Goal: Task Accomplishment & Management: Complete application form

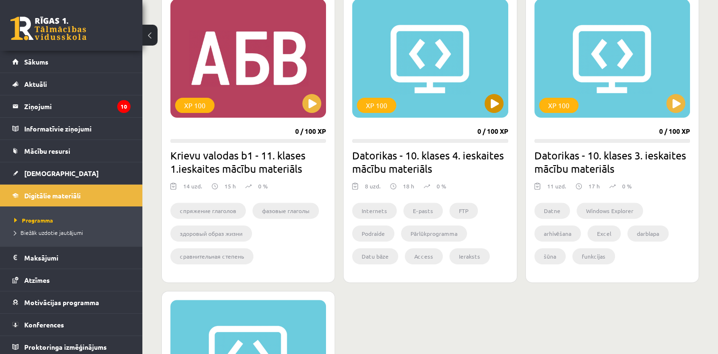
scroll to position [150, 0]
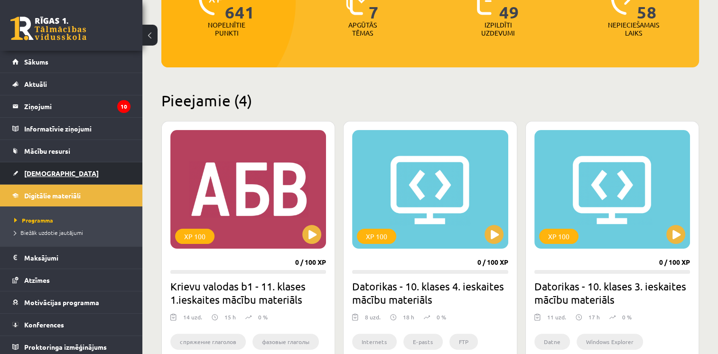
click at [42, 170] on span "[DEMOGRAPHIC_DATA]" at bounding box center [61, 173] width 75 height 9
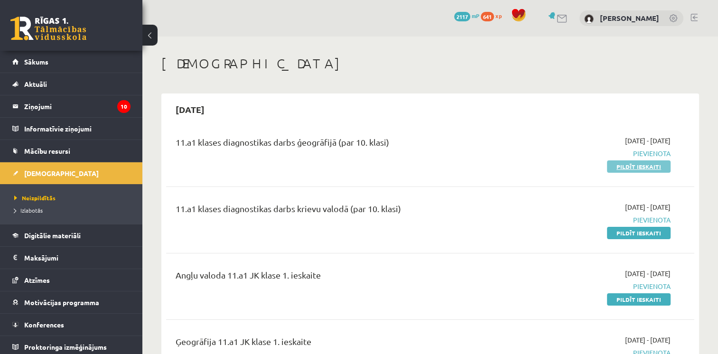
click at [639, 163] on link "Pildīt ieskaiti" at bounding box center [639, 166] width 64 height 12
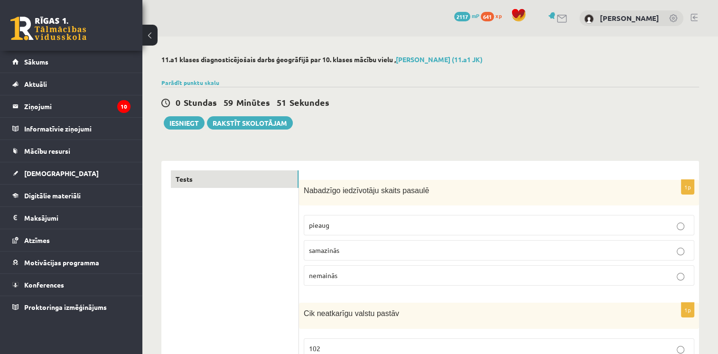
click at [378, 228] on p "pieaug" at bounding box center [499, 225] width 380 height 10
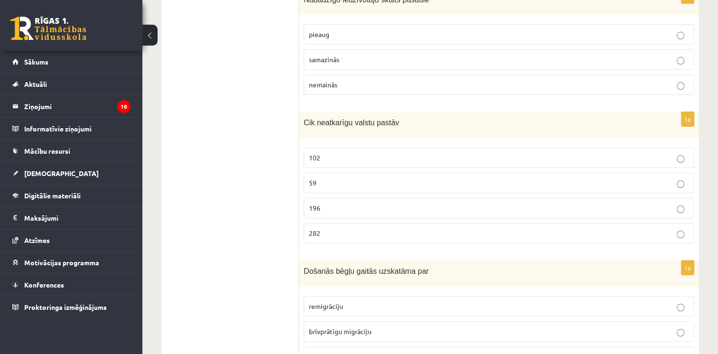
scroll to position [191, 0]
drag, startPoint x: 303, startPoint y: 121, endPoint x: 337, endPoint y: 232, distance: 115.8
click at [337, 232] on div "1p Cik neatkarīgu valstu pastāv 102 59 196 282" at bounding box center [499, 181] width 400 height 139
drag, startPoint x: 337, startPoint y: 232, endPoint x: 346, endPoint y: 121, distance: 111.4
copy div "Cik neatkarīgu valstu pastāv 102 59 196 282"
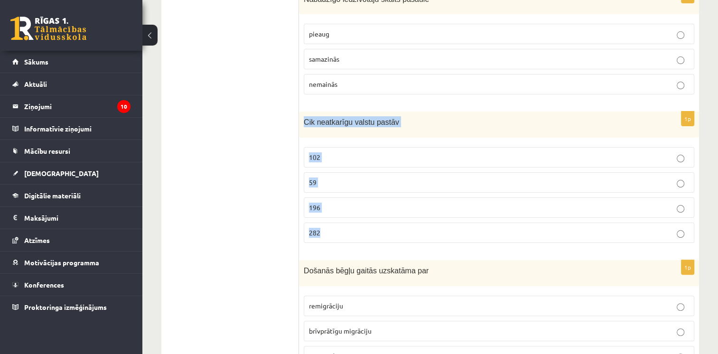
click at [372, 203] on p "196" at bounding box center [499, 208] width 380 height 10
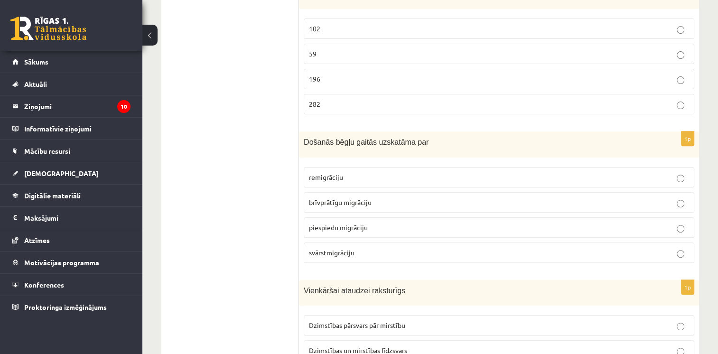
scroll to position [330, 0]
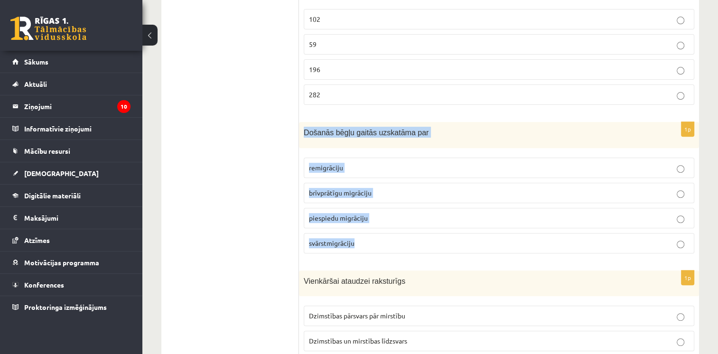
drag, startPoint x: 305, startPoint y: 125, endPoint x: 385, endPoint y: 237, distance: 137.6
click at [385, 237] on div "1p Došanās bēgļu gaitās uzskatāma par remigrāciju brīvprātīgu migrāciju piespie…" at bounding box center [499, 191] width 400 height 139
drag, startPoint x: 385, startPoint y: 237, endPoint x: 345, endPoint y: 136, distance: 108.5
copy div "Došanās bēgļu gaitās uzskatāma par remigrāciju brīvprātīgu migrāciju piespiedu …"
click at [369, 145] on div "Došanās bēgļu gaitās uzskatāma par" at bounding box center [499, 135] width 400 height 26
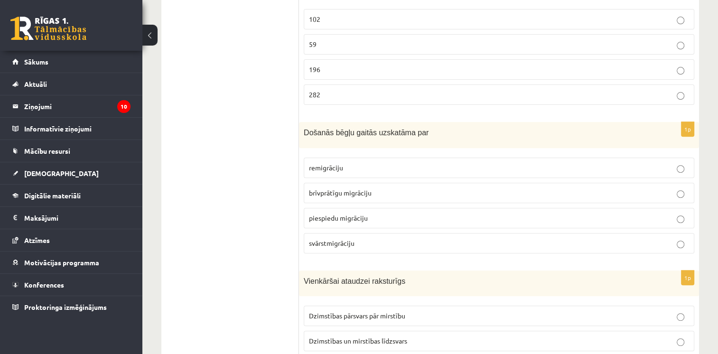
click at [406, 215] on p "piespiedu migrāciju" at bounding box center [499, 218] width 380 height 10
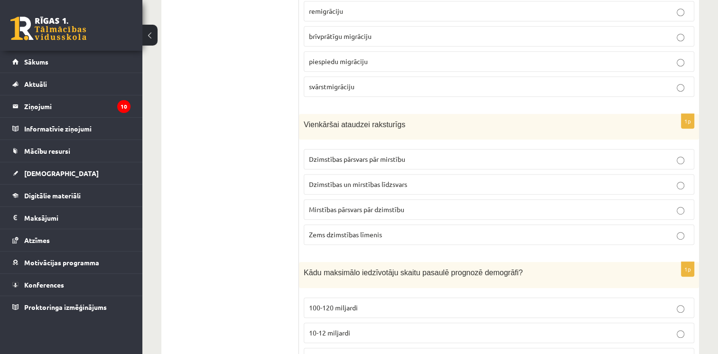
scroll to position [486, 0]
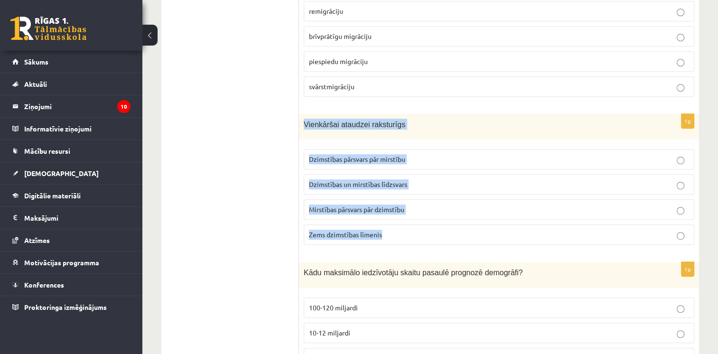
drag, startPoint x: 302, startPoint y: 117, endPoint x: 401, endPoint y: 233, distance: 152.5
click at [401, 233] on div "1p Vienkāršai ataudzei raksturīgs Dzimstības pārsvars pār mirstību Dzimstības u…" at bounding box center [499, 183] width 400 height 139
drag, startPoint x: 401, startPoint y: 233, endPoint x: 374, endPoint y: 118, distance: 117.6
copy div "Vienkāršai ataudzei raksturīgs Dzimstības pārsvars pār mirstību Dzimstības un m…"
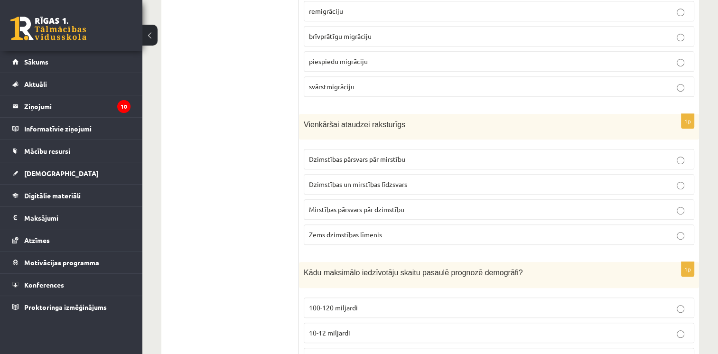
click at [386, 100] on div "1p Došanās bēgļu gaitās uzskatāma par remigrāciju brīvprātīgu migrāciju piespie…" at bounding box center [499, 34] width 400 height 139
click at [343, 189] on label "Dzimstības un mirstības līdzsvars" at bounding box center [499, 184] width 391 height 20
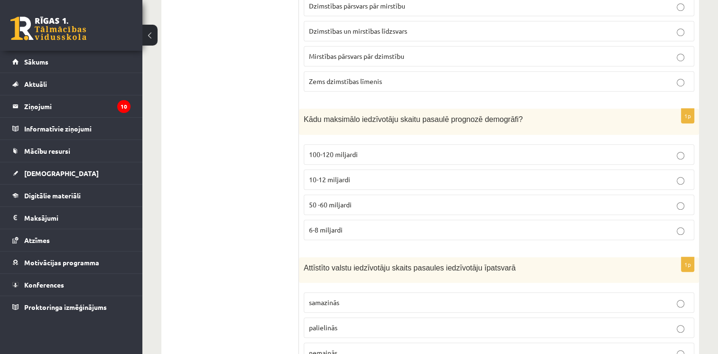
scroll to position [647, 0]
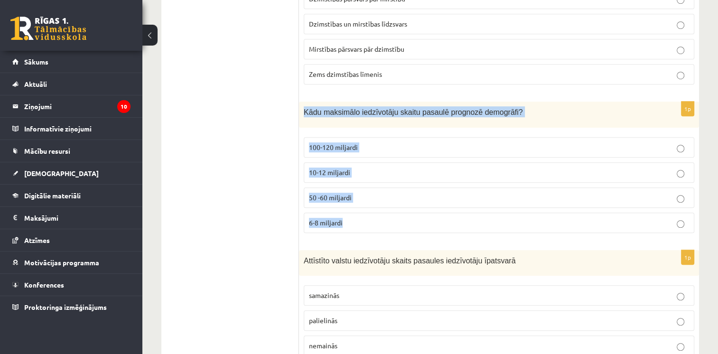
drag, startPoint x: 302, startPoint y: 106, endPoint x: 350, endPoint y: 218, distance: 121.5
click at [350, 218] on div "1p Kādu maksimālo iedzīvotāju skaitu pasaulē prognozē demogrāfi? 100-120 miljar…" at bounding box center [499, 171] width 400 height 139
drag, startPoint x: 350, startPoint y: 218, endPoint x: 348, endPoint y: 108, distance: 109.7
copy div "Kādu maksimālo iedzīvotāju skaitu pasaulē prognozē demogrāfi? 100-120 miljardi …"
click at [378, 106] on p "Kādu maksimālo iedzīvotāju skaitu pasaulē prognozē demogrāfi?" at bounding box center [475, 111] width 343 height 11
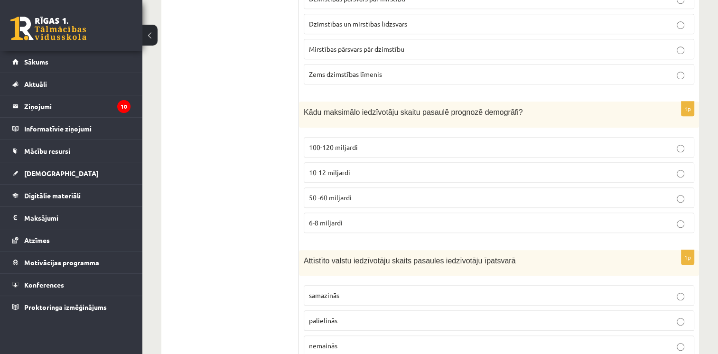
click at [321, 178] on label "10-12 miljardi" at bounding box center [499, 172] width 391 height 20
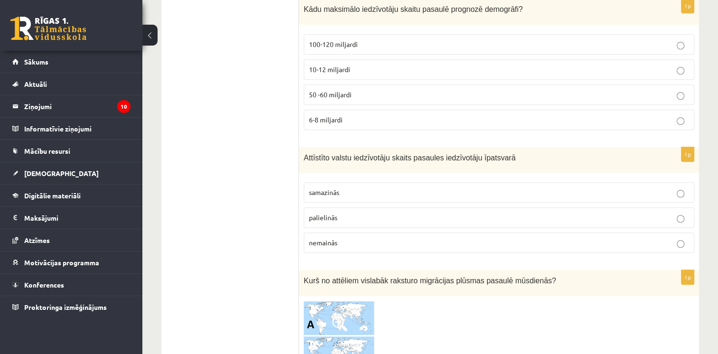
scroll to position [773, 0]
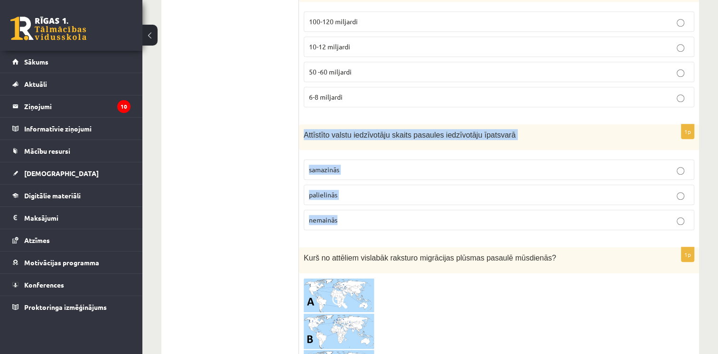
drag, startPoint x: 302, startPoint y: 132, endPoint x: 346, endPoint y: 220, distance: 98.5
click at [346, 220] on div "1p Attīstīto valstu iedzīvotāju skaits pasaules iedzīvotāju īpatsvarā samazinās…" at bounding box center [499, 181] width 400 height 114
drag, startPoint x: 346, startPoint y: 220, endPoint x: 340, endPoint y: 131, distance: 89.0
copy div "Attīstīto valstu iedzīvotāju skaits pasaules iedzīvotāju īpatsvarā samazinās pa…"
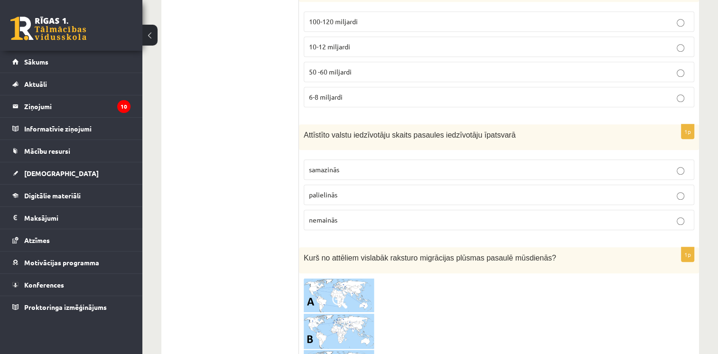
click at [330, 170] on p "samazinās" at bounding box center [499, 170] width 380 height 10
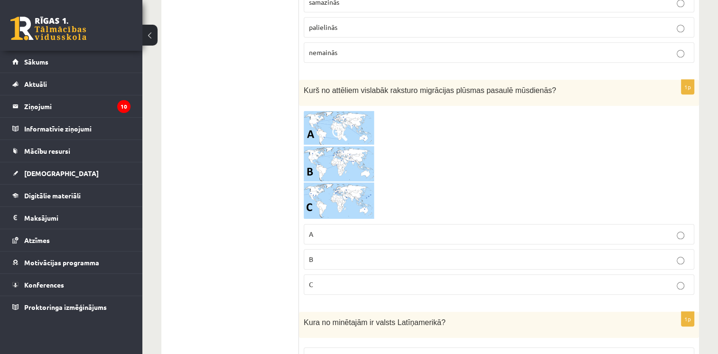
scroll to position [942, 0]
click at [332, 130] on span at bounding box center [339, 131] width 15 height 15
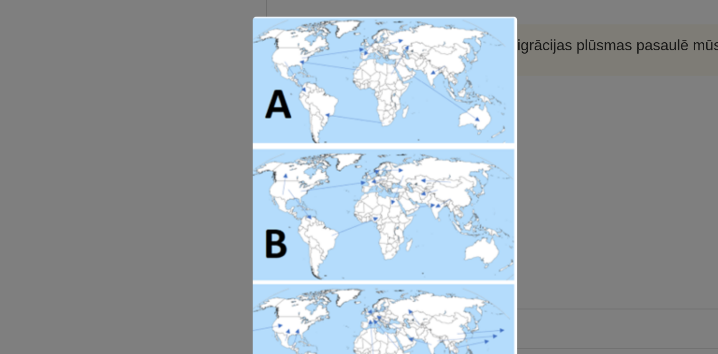
click at [332, 132] on img at bounding box center [359, 178] width 134 height 206
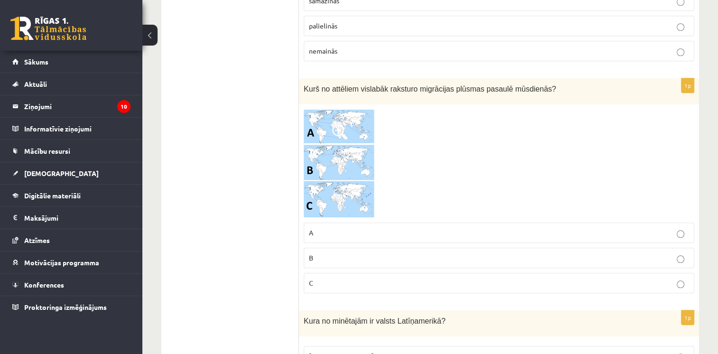
drag, startPoint x: 348, startPoint y: 160, endPoint x: 363, endPoint y: 186, distance: 29.8
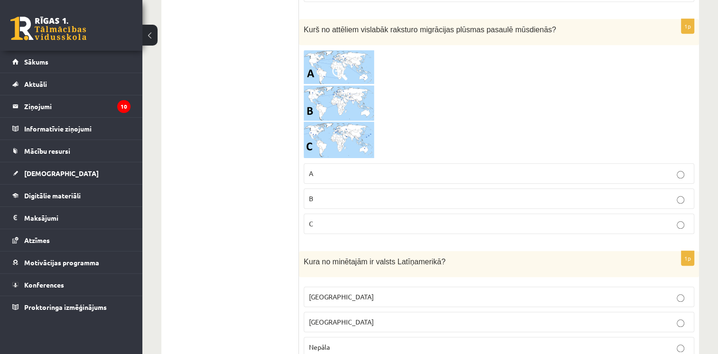
scroll to position [1002, 0]
click at [379, 219] on p "C" at bounding box center [499, 223] width 380 height 10
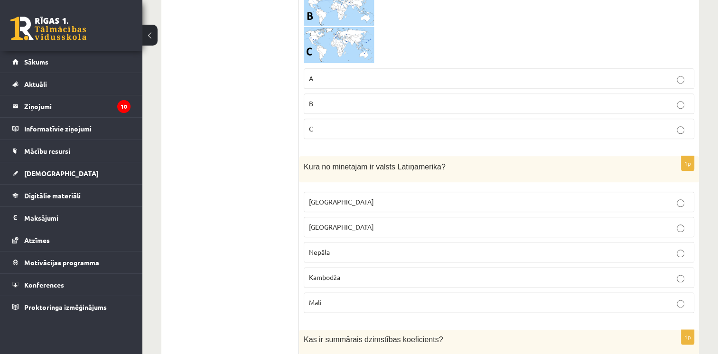
scroll to position [1103, 0]
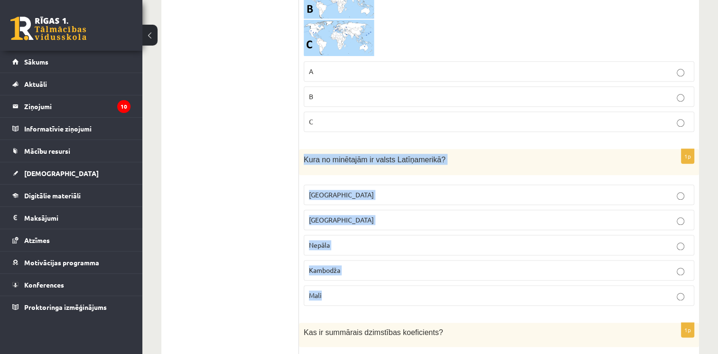
drag, startPoint x: 300, startPoint y: 156, endPoint x: 338, endPoint y: 287, distance: 136.0
click at [338, 287] on div "1p Kura no minētajām ir valsts Latīņamerikā? Meksika ASV Nepāla Kambodža Mali" at bounding box center [499, 231] width 400 height 164
drag, startPoint x: 338, startPoint y: 287, endPoint x: 328, endPoint y: 151, distance: 136.2
copy div "Kura no minētajām ir valsts Latīņamerikā? Meksika ASV Nepāla Kambodža Mali"
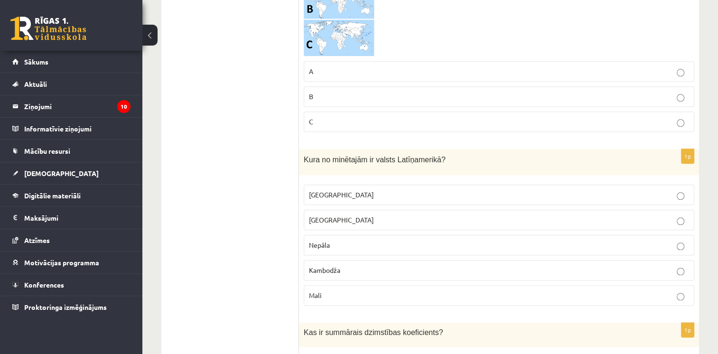
click at [330, 132] on div "1p Kurš no attēliem vislabāk raksturo migrācijas plūsmas pasaulē mūsdienās? A B…" at bounding box center [499, 28] width 400 height 223
click at [382, 192] on p "Meksika" at bounding box center [499, 195] width 380 height 10
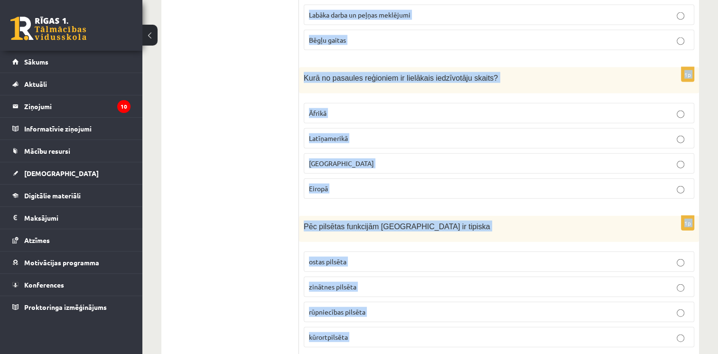
scroll to position [2180, 0]
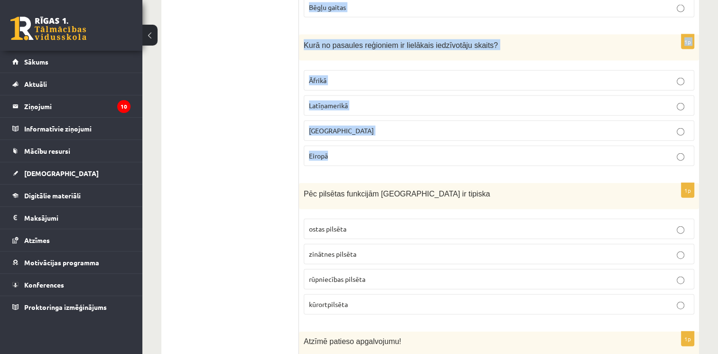
drag, startPoint x: 301, startPoint y: 81, endPoint x: 444, endPoint y: 159, distance: 163.2
click at [444, 159] on form "1p Nabadzīgo iedzīvotāju skaits pasaulē pieaug samazinās nemainās 1p Cik neatka…" at bounding box center [499, 315] width 381 height 4650
copy form "Kas ir summārais dzimstības koeficients? Dzimstības koeficients uz 1000 iedzīvo…"
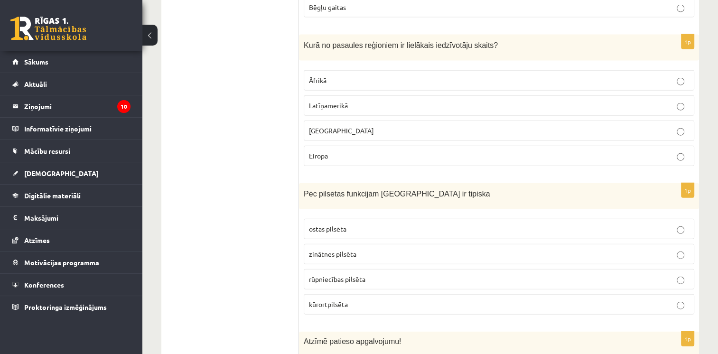
click at [239, 47] on ul "Tests" at bounding box center [235, 315] width 128 height 4650
click at [361, 126] on p "Āzijā" at bounding box center [499, 131] width 380 height 10
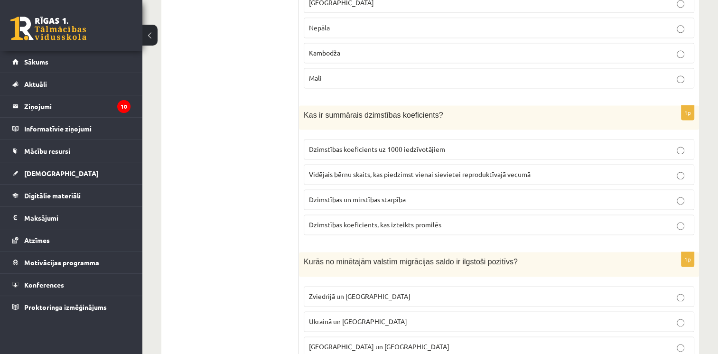
scroll to position [1326, 0]
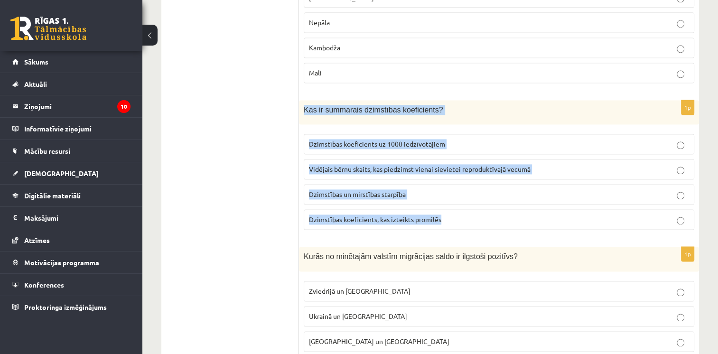
drag, startPoint x: 305, startPoint y: 103, endPoint x: 444, endPoint y: 206, distance: 173.1
click at [444, 206] on div "1p Kas ir summārais dzimstības koeficients? Dzimstības koeficients uz 1000 iedz…" at bounding box center [499, 168] width 400 height 137
drag, startPoint x: 444, startPoint y: 206, endPoint x: 380, endPoint y: 102, distance: 122.4
copy div "Kas ir summārais dzimstības koeficients? Dzimstības koeficients uz 1000 iedzīvo…"
click at [327, 166] on p "Vidējais bērnu skaits, kas piedzimst vienai sievietei reproduktīvajā vecumā" at bounding box center [499, 169] width 380 height 10
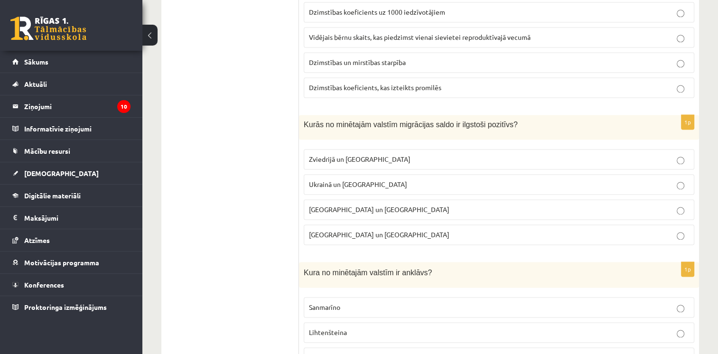
scroll to position [1459, 0]
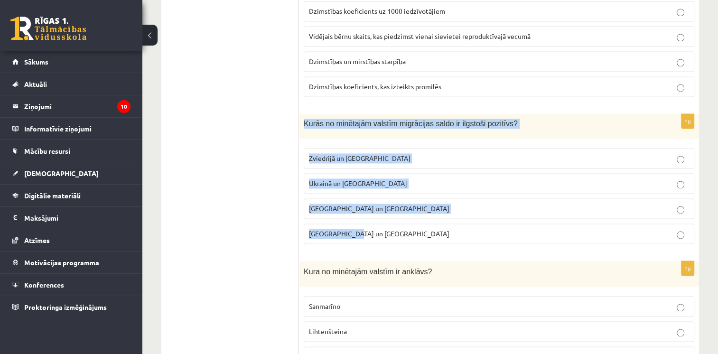
drag, startPoint x: 302, startPoint y: 113, endPoint x: 365, endPoint y: 229, distance: 132.1
click at [365, 229] on div "1p Kurās no minētajām valstīm migrācijas saldo ir ilgstoši pozitīvs? Zviedrijā …" at bounding box center [499, 182] width 400 height 137
drag, startPoint x: 365, startPoint y: 229, endPoint x: 345, endPoint y: 111, distance: 119.8
copy div "Kurās no minētajām valstīm migrācijas saldo ir ilgstoši pozitīvs? Zviedrijā un …"
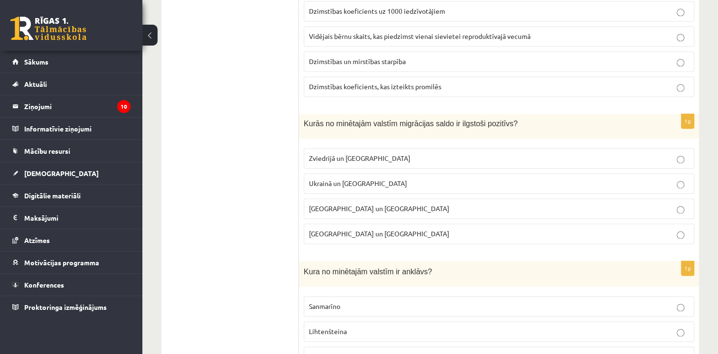
click at [384, 148] on label "Zviedrijā un ASV" at bounding box center [499, 158] width 391 height 20
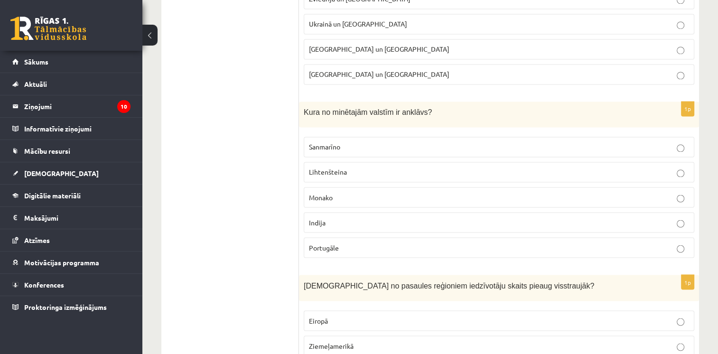
scroll to position [1619, 0]
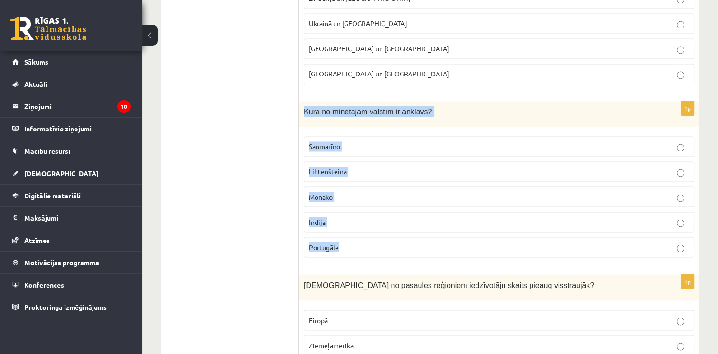
drag, startPoint x: 302, startPoint y: 98, endPoint x: 350, endPoint y: 240, distance: 150.5
click at [350, 240] on div "1p Kura no minētajām valstīm ir anklāvs? Sanmarīno Lihtenšteina Monako Indija P…" at bounding box center [499, 183] width 400 height 164
drag, startPoint x: 350, startPoint y: 240, endPoint x: 344, endPoint y: 107, distance: 133.6
copy div "Kura no minētajām valstīm ir anklāvs? Sanmarīno Lihtenšteina Monako Indija Port…"
click at [364, 112] on div "Kura no minētajām valstīm ir anklāvs?" at bounding box center [499, 114] width 400 height 26
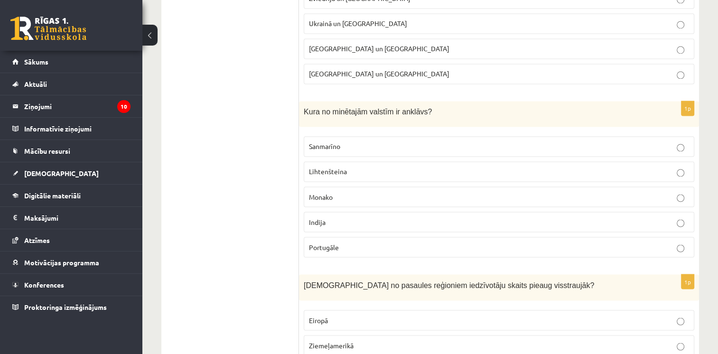
click at [376, 143] on label "Sanmarīno" at bounding box center [499, 146] width 391 height 20
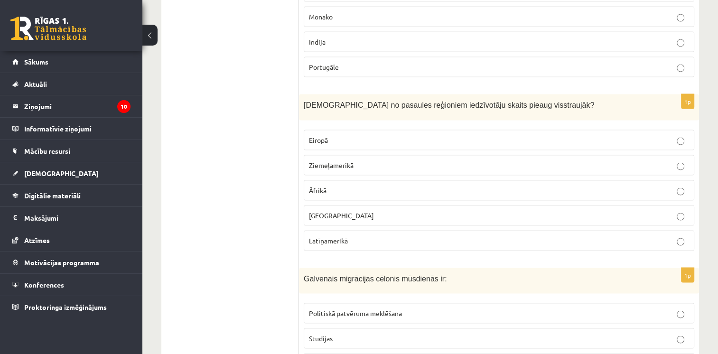
scroll to position [1799, 0]
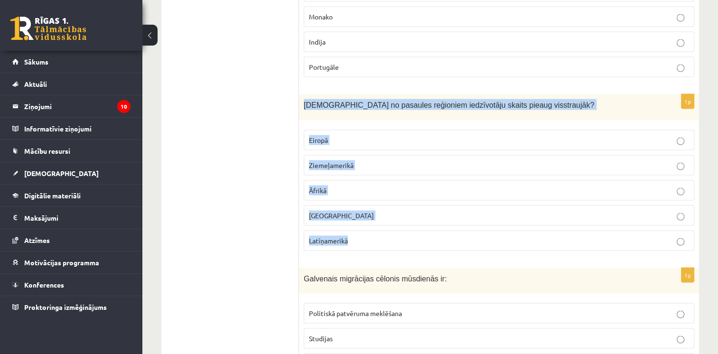
drag, startPoint x: 305, startPoint y: 94, endPoint x: 374, endPoint y: 233, distance: 154.8
click at [374, 233] on div "1p Kurā no pasaules reģioniem iedzīvotāju skaits pieaug visstraujāk? Eiropā Zie…" at bounding box center [499, 176] width 400 height 164
drag, startPoint x: 374, startPoint y: 233, endPoint x: 343, endPoint y: 98, distance: 138.4
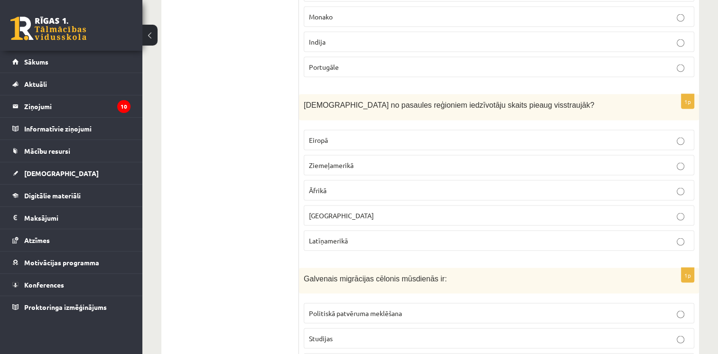
click at [332, 186] on p "Āfrikā" at bounding box center [499, 191] width 380 height 10
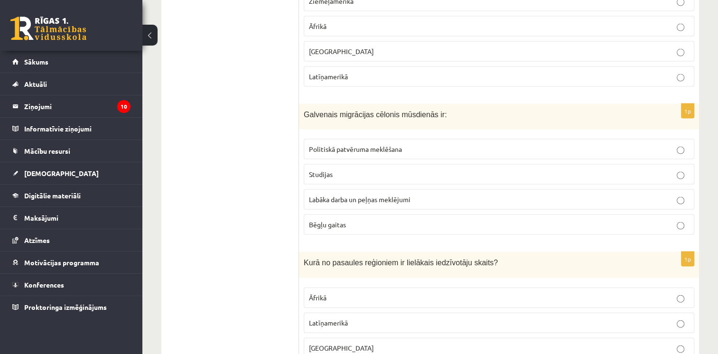
scroll to position [1964, 0]
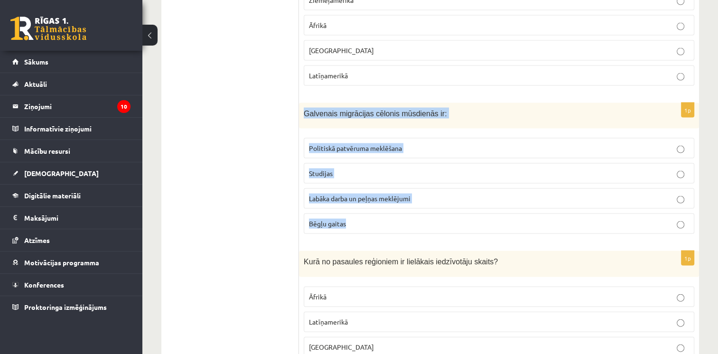
drag, startPoint x: 302, startPoint y: 102, endPoint x: 348, endPoint y: 211, distance: 118.6
click at [348, 211] on div "1p Galvenais migrācijas cēlonis mūsdienās ir: Politiskā patvēruma meklēšana Stu…" at bounding box center [499, 172] width 400 height 139
drag, startPoint x: 348, startPoint y: 211, endPoint x: 329, endPoint y: 102, distance: 111.2
click at [364, 118] on div "Galvenais migrācijas cēlonis mūsdienās ir:" at bounding box center [499, 116] width 400 height 26
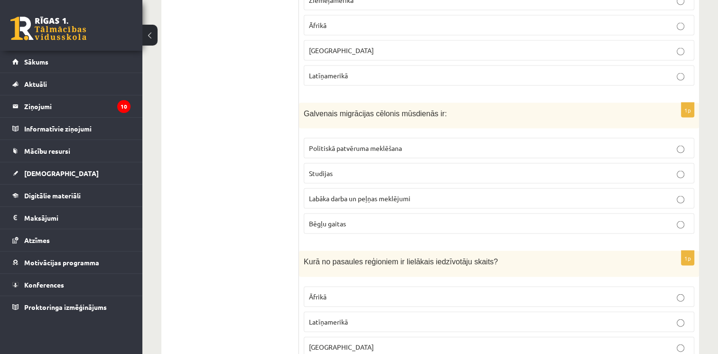
click at [373, 194] on span "Labāka darba un peļņas meklējumi" at bounding box center [360, 198] width 102 height 9
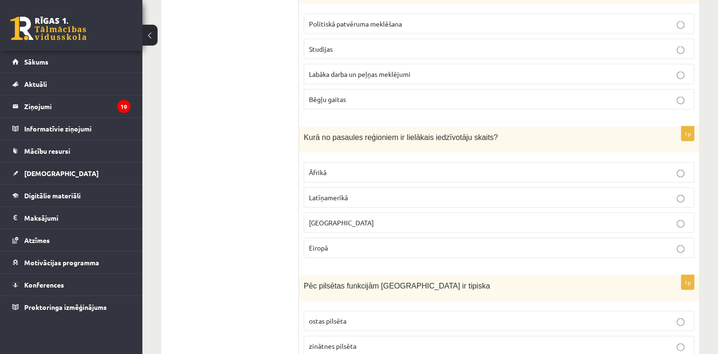
scroll to position [2089, 0]
click at [355, 217] on p "Āzijā" at bounding box center [499, 222] width 380 height 10
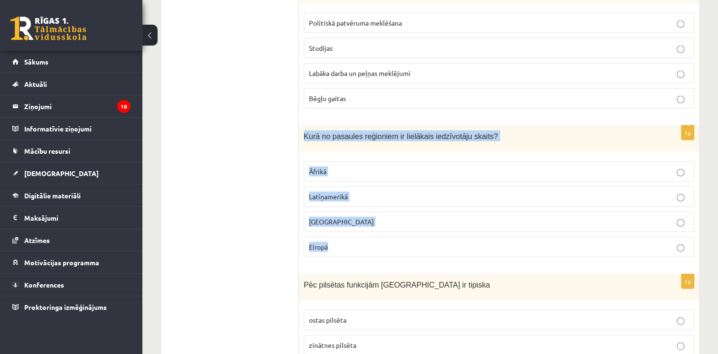
drag, startPoint x: 302, startPoint y: 119, endPoint x: 344, endPoint y: 242, distance: 130.0
click at [344, 242] on div "1p Kurā no pasaules reģioniem ir lielākais iedzīvotāju skaits? Āfrikā Latīņamer…" at bounding box center [499, 195] width 400 height 139
drag, startPoint x: 344, startPoint y: 242, endPoint x: 355, endPoint y: 126, distance: 116.4
click at [359, 126] on div "Kurā no pasaules reģioniem ir lielākais iedzīvotāju skaits?" at bounding box center [499, 139] width 400 height 26
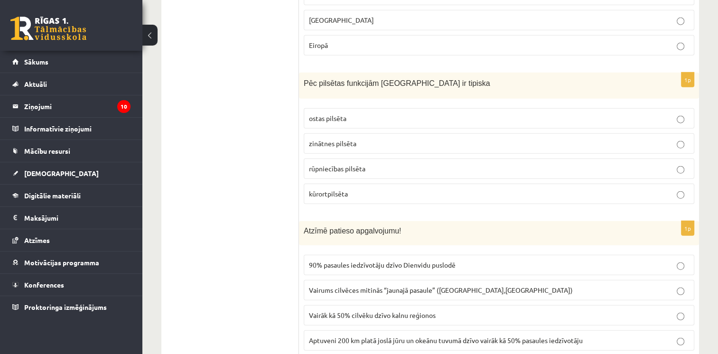
scroll to position [2298, 0]
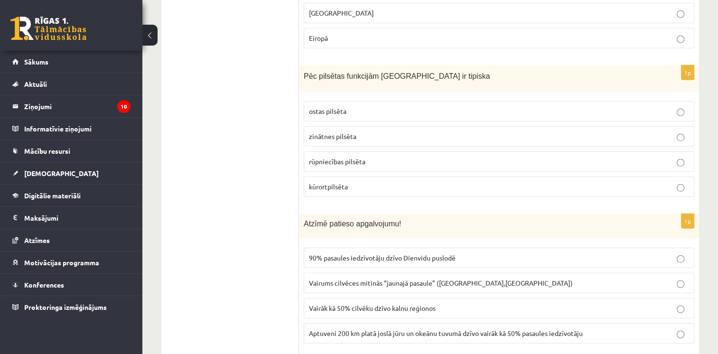
click at [330, 182] on span "kūrortpilsēta" at bounding box center [328, 186] width 39 height 9
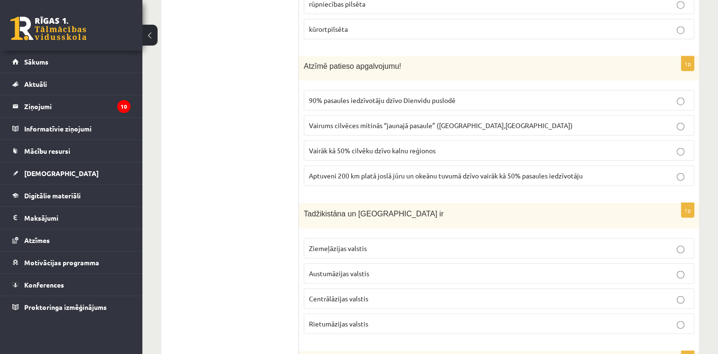
scroll to position [2457, 0]
click at [399, 114] on label "Vairums cilvēces mitinās “jaunajā pasaule” (Amerika,Austrālija)" at bounding box center [499, 124] width 391 height 20
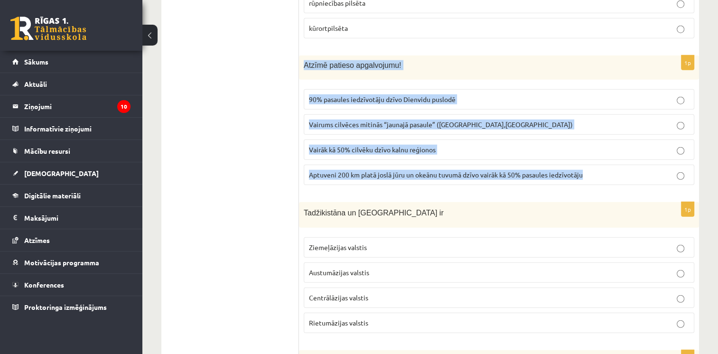
drag, startPoint x: 302, startPoint y: 47, endPoint x: 600, endPoint y: 166, distance: 321.3
click at [600, 166] on div "1p Atzīmē patieso apgalvojumu! 90% pasaules iedzīvotāju dzīvo Dienvidu puslodē …" at bounding box center [499, 124] width 400 height 137
click at [434, 62] on div "Atzīmē patieso apgalvojumu!" at bounding box center [499, 68] width 400 height 24
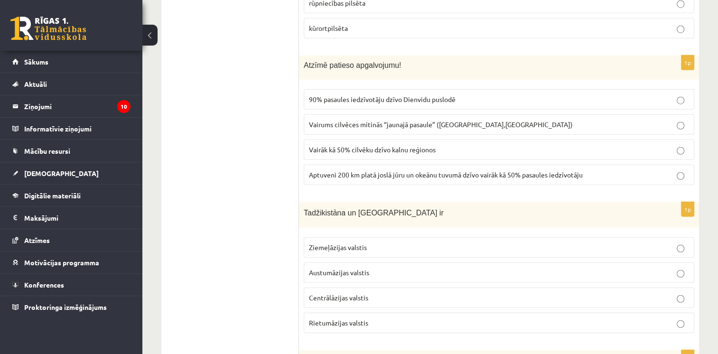
click at [346, 170] on span "Aptuveni 200 km platā joslā jūru un okeānu tuvumā dzīvo vairāk kā 50% pasaules …" at bounding box center [446, 174] width 274 height 9
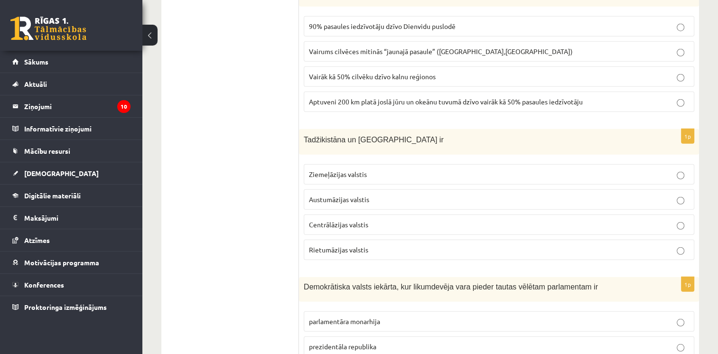
scroll to position [2555, 0]
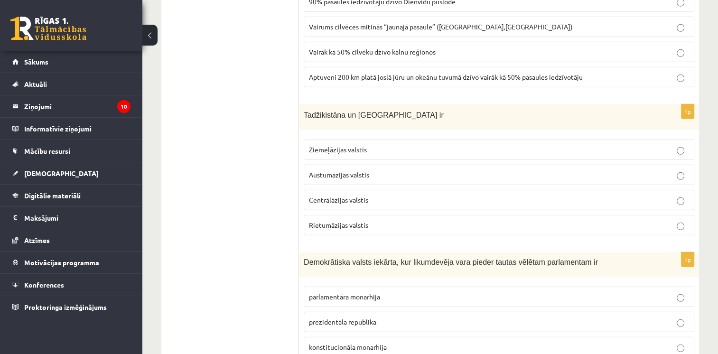
drag, startPoint x: 298, startPoint y: 94, endPoint x: 385, endPoint y: 140, distance: 98.1
click at [385, 145] on p "Ziemeļāzijas valstis" at bounding box center [499, 150] width 380 height 10
click at [373, 140] on label "Ziemeļāzijas valstis" at bounding box center [499, 150] width 391 height 20
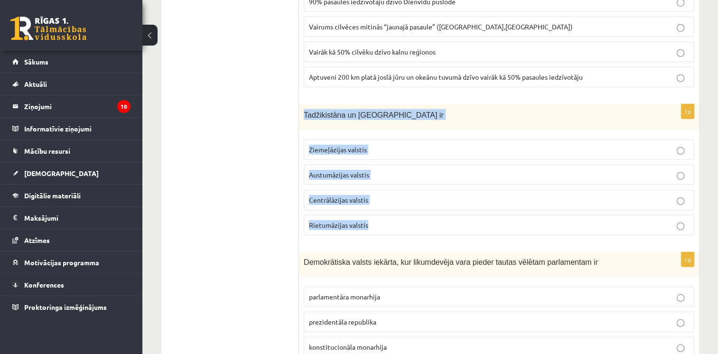
drag, startPoint x: 305, startPoint y: 96, endPoint x: 367, endPoint y: 213, distance: 132.8
click at [367, 213] on div "1p Tadžikistāna un Turkmenistāna ir Ziemeļāzijas valstis Austumāzijas valstis C…" at bounding box center [499, 173] width 400 height 139
drag, startPoint x: 367, startPoint y: 213, endPoint x: 351, endPoint y: 212, distance: 15.7
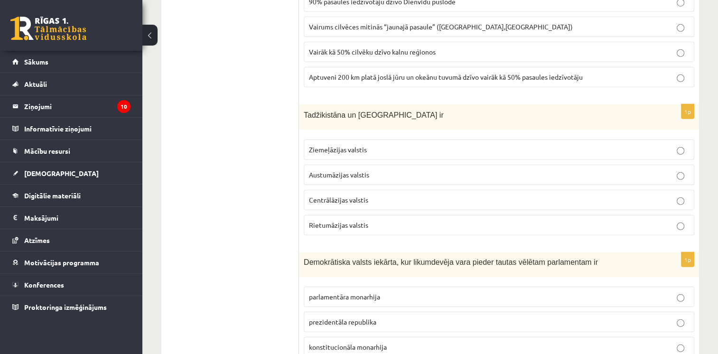
click at [322, 196] on span "Centrālāzijas valstis" at bounding box center [338, 200] width 59 height 9
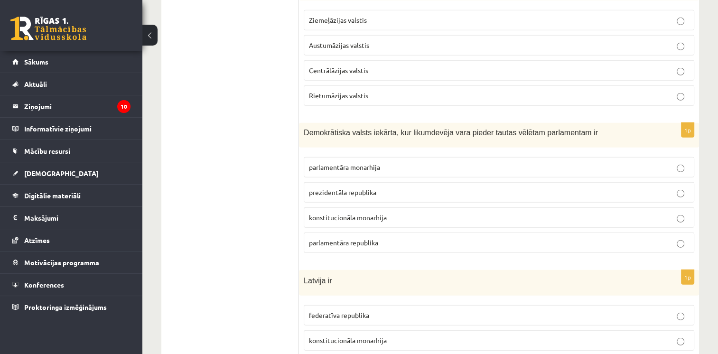
scroll to position [2686, 0]
click at [341, 186] on p "prezidentāla republika" at bounding box center [499, 191] width 380 height 10
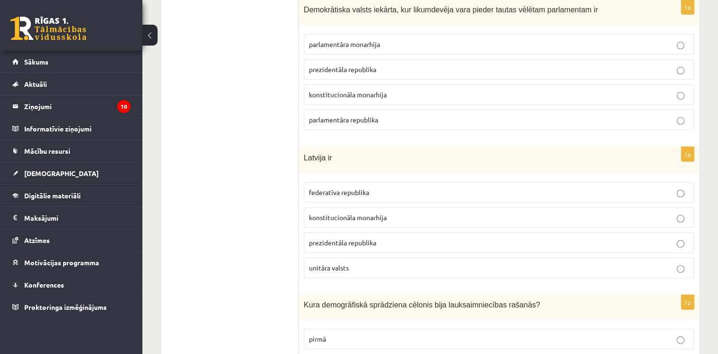
scroll to position [2807, 0]
click at [372, 238] on span "prezidentāla republika" at bounding box center [342, 242] width 67 height 9
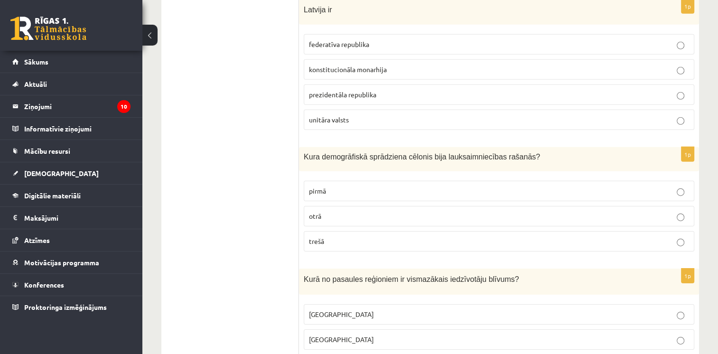
scroll to position [2962, 0]
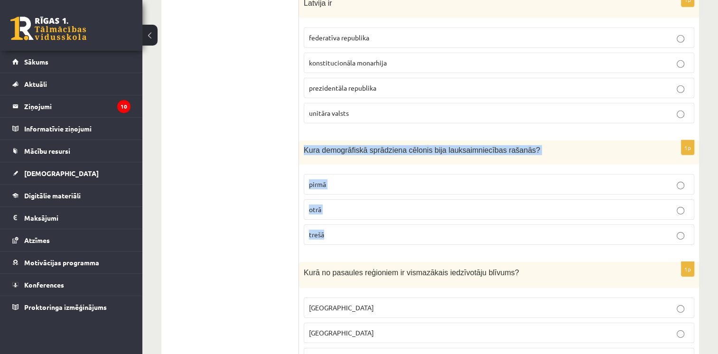
drag, startPoint x: 300, startPoint y: 135, endPoint x: 361, endPoint y: 214, distance: 99.5
click at [361, 214] on div "1p Kura demogrāfiskā sprādziena cēlonis bija lauksaimniecības rašanās? pirmā ot…" at bounding box center [499, 197] width 400 height 112
drag, startPoint x: 361, startPoint y: 214, endPoint x: 343, endPoint y: 131, distance: 84.9
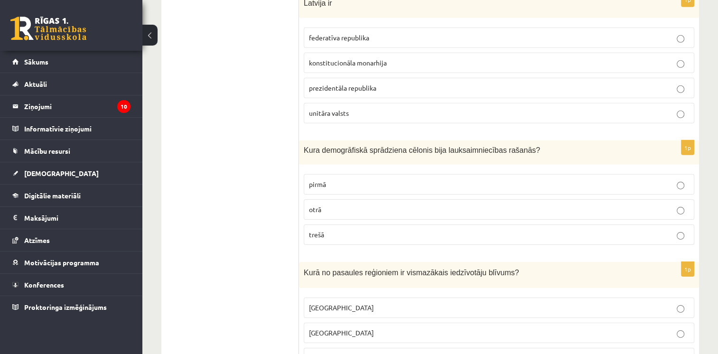
click at [321, 178] on label "pirmā" at bounding box center [499, 184] width 391 height 20
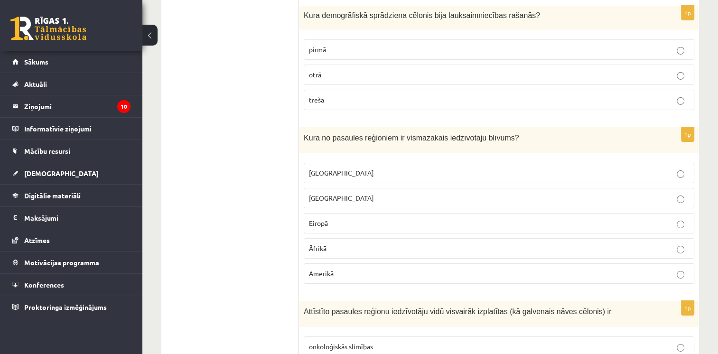
scroll to position [3102, 0]
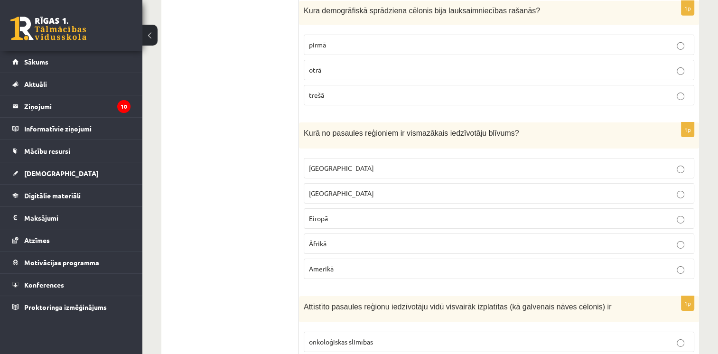
click at [325, 234] on label "Āfrikā" at bounding box center [499, 244] width 391 height 20
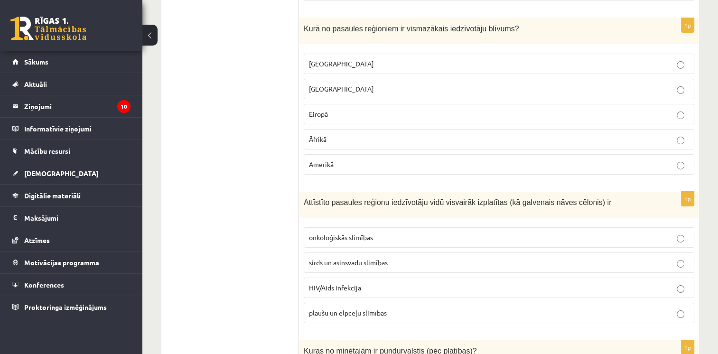
scroll to position [3248, 0]
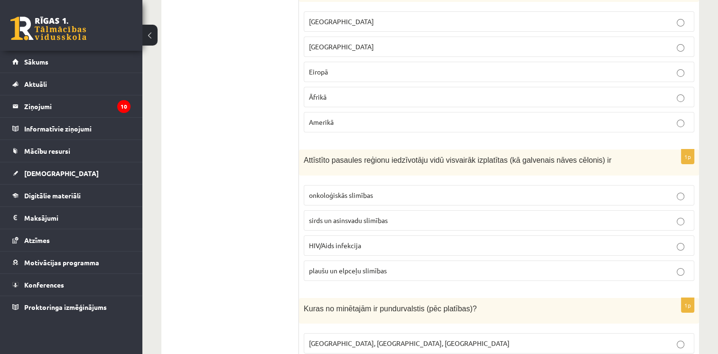
click at [378, 216] on span "sirds un asinsvadu slimības" at bounding box center [348, 220] width 79 height 9
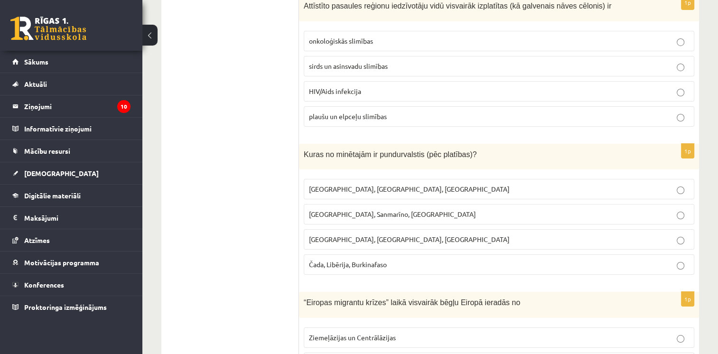
scroll to position [3404, 0]
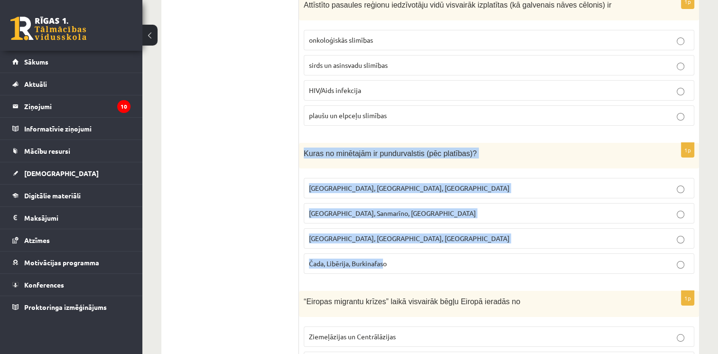
drag, startPoint x: 300, startPoint y: 131, endPoint x: 386, endPoint y: 238, distance: 136.8
click at [386, 238] on div "1p Kuras no minētajām ir pundurvalstis (pēc platības)? Latvija, Lietuva, Igauni…" at bounding box center [499, 212] width 400 height 139
drag, startPoint x: 386, startPoint y: 238, endPoint x: 340, endPoint y: 132, distance: 115.1
click at [380, 148] on p "Kuras no minētajām ir pundurvalstis (pēc platības)?" at bounding box center [475, 153] width 343 height 11
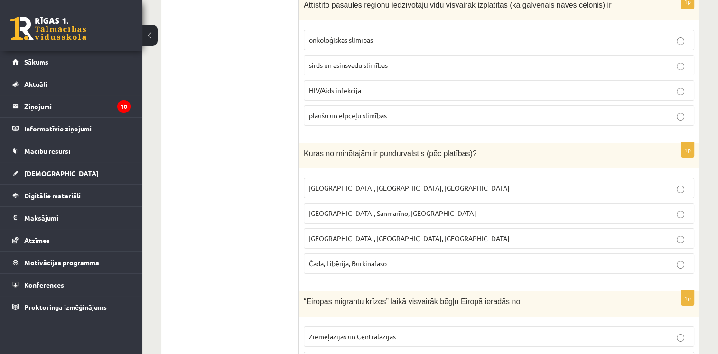
click at [352, 203] on label "Monako, Sanmarīno, Luksemburga" at bounding box center [499, 213] width 391 height 20
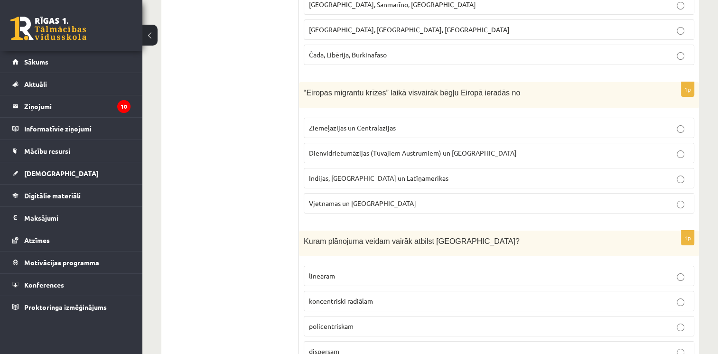
scroll to position [3613, 0]
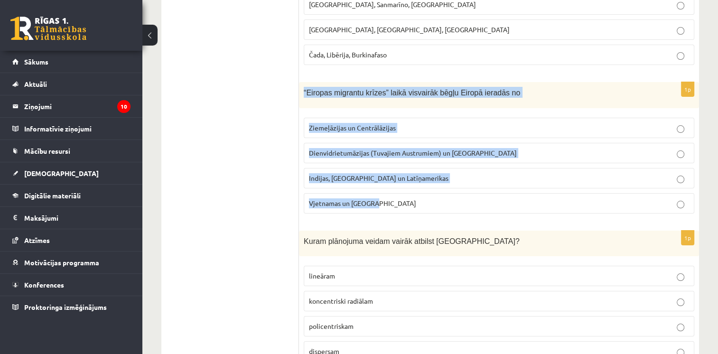
drag, startPoint x: 303, startPoint y: 69, endPoint x: 368, endPoint y: 191, distance: 138.3
click at [368, 191] on div "1p “Eiropas migrantu krīzes” laikā visvairāk bēgļu Eiropā ieradās no Ziemeļāzij…" at bounding box center [499, 151] width 400 height 139
click at [368, 193] on label "Vjetnamas un Filipīnām" at bounding box center [499, 203] width 391 height 20
click at [368, 174] on span "Indijas, Pakistānas un Latīņamerikas" at bounding box center [379, 178] width 140 height 9
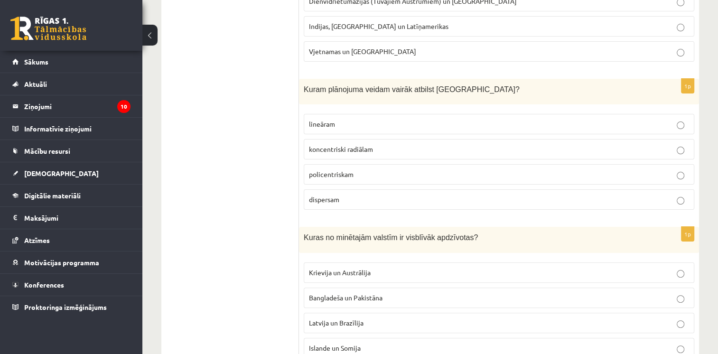
scroll to position [3766, 0]
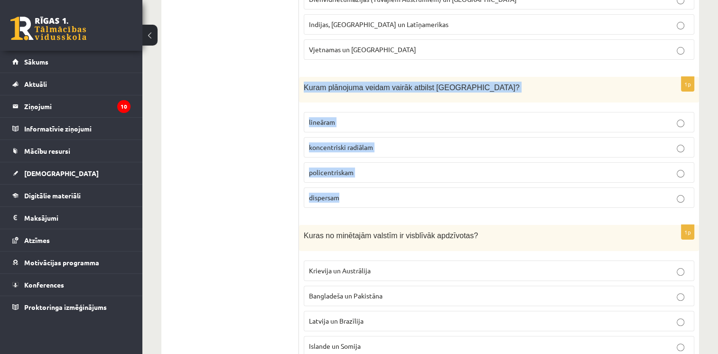
drag, startPoint x: 302, startPoint y: 62, endPoint x: 349, endPoint y: 184, distance: 131.2
click at [349, 184] on div "1p Kuram plānojuma veidam vairāk atbilst Rīga? lineāram koncentriski radiālam p…" at bounding box center [499, 146] width 400 height 139
drag, startPoint x: 349, startPoint y: 184, endPoint x: 335, endPoint y: 64, distance: 121.4
click at [352, 77] on div "Kuram plānojuma veidam vairāk atbilst Rīga?" at bounding box center [499, 90] width 400 height 26
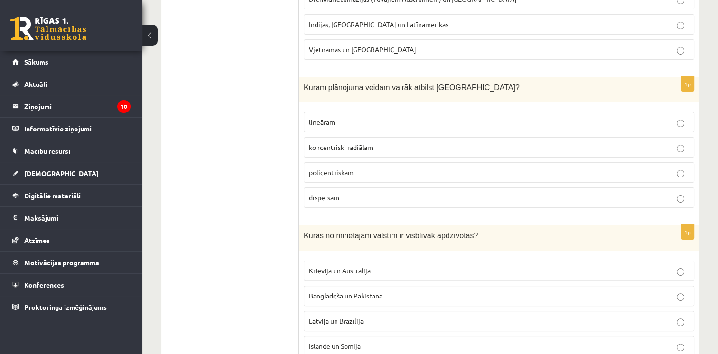
click at [332, 137] on label "koncentriski radiālam" at bounding box center [499, 147] width 391 height 20
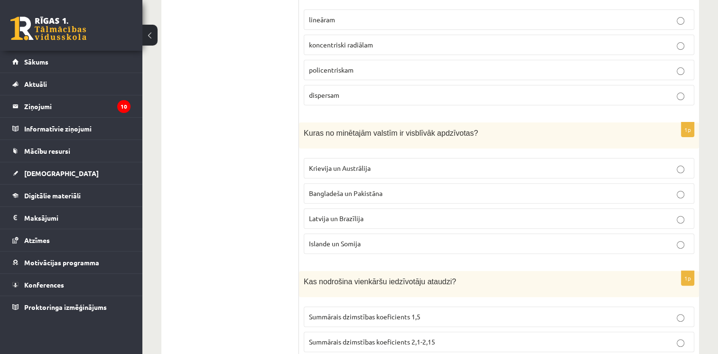
scroll to position [3904, 0]
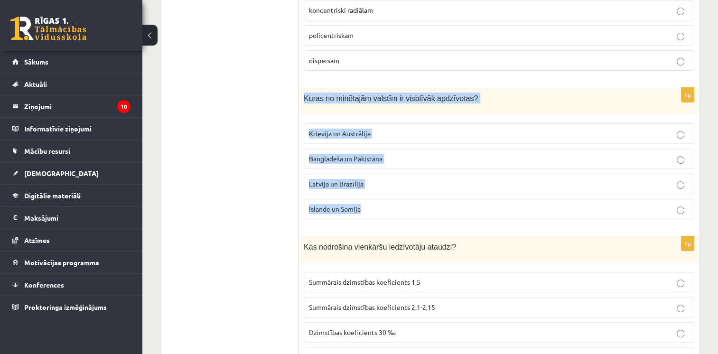
drag, startPoint x: 302, startPoint y: 76, endPoint x: 370, endPoint y: 194, distance: 136.6
click at [370, 194] on div "1p Kuras no minētajām valstīm ir visblīvāk apdzīvotas? Krievija un Austrālija B…" at bounding box center [499, 157] width 400 height 139
drag, startPoint x: 370, startPoint y: 194, endPoint x: 332, endPoint y: 79, distance: 121.6
click at [368, 89] on div "Kuras no minētajām valstīm ir visblīvāk apdzīvotas?" at bounding box center [499, 101] width 400 height 26
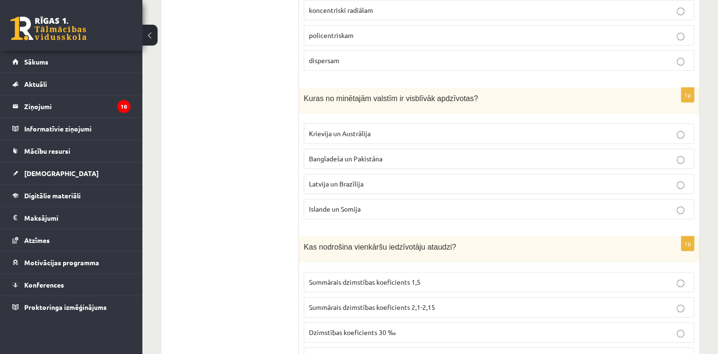
click at [312, 154] on span "Bangladeša un Pakistāna" at bounding box center [346, 158] width 74 height 9
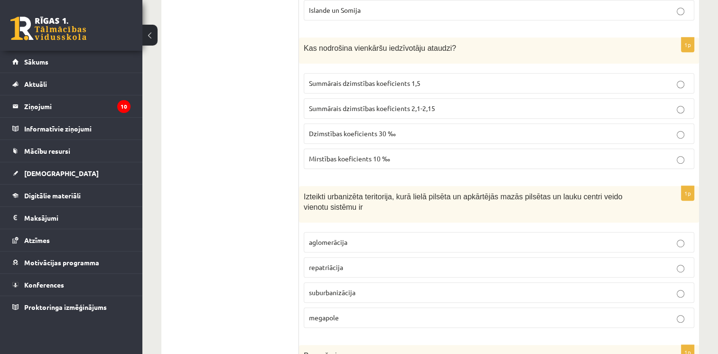
scroll to position [4109, 0]
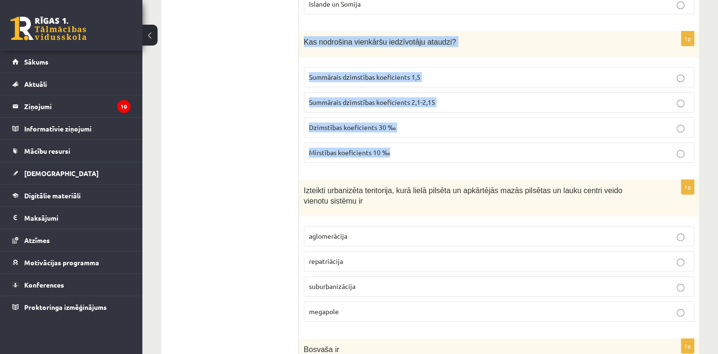
drag, startPoint x: 303, startPoint y: 18, endPoint x: 393, endPoint y: 127, distance: 141.7
click at [393, 127] on div "1p Kas nodrošina vienkāršu iedzīvotāju ataudzi? Summārais dzimstības koeficient…" at bounding box center [499, 100] width 400 height 139
drag, startPoint x: 393, startPoint y: 127, endPoint x: 376, endPoint y: 109, distance: 24.5
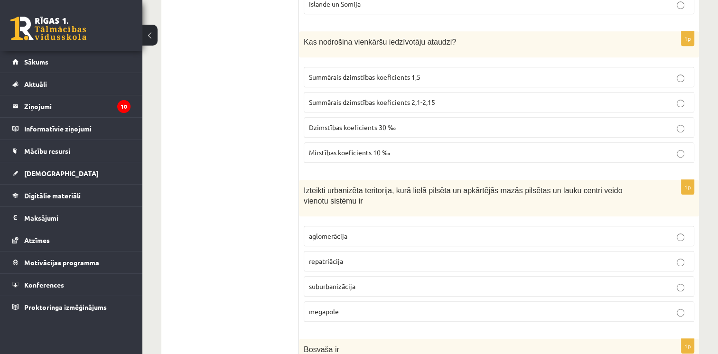
click at [375, 92] on label "Summārais dzimstības koeficients 2,1-2,15" at bounding box center [499, 102] width 391 height 20
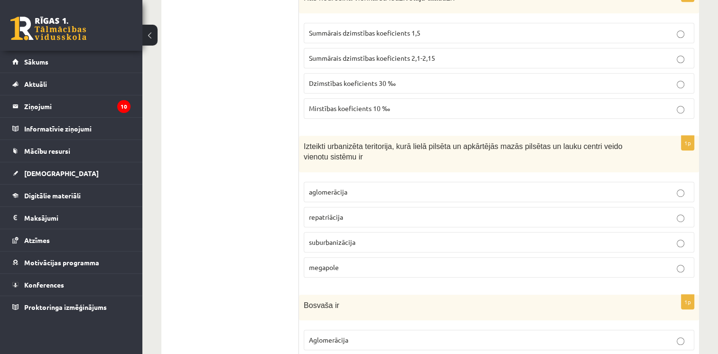
scroll to position [4166, 0]
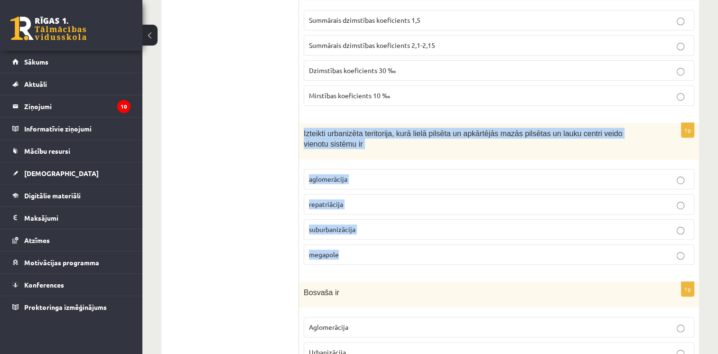
drag, startPoint x: 302, startPoint y: 105, endPoint x: 359, endPoint y: 223, distance: 131.0
click at [359, 223] on div "1p Izteikti urbanizēta teritorija, kurā lielā pilsēta un apkārtējās mazās pilsē…" at bounding box center [499, 198] width 400 height 150
drag, startPoint x: 359, startPoint y: 223, endPoint x: 334, endPoint y: 107, distance: 118.5
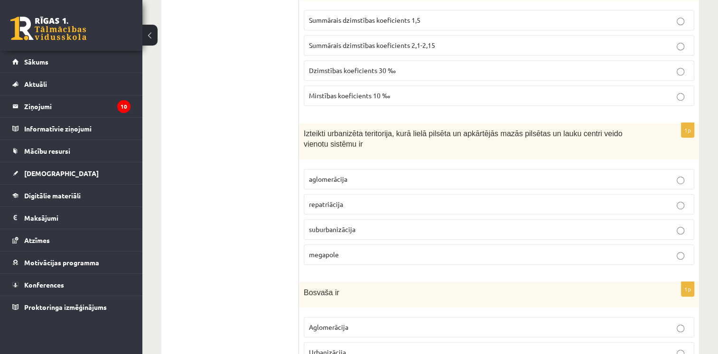
click at [338, 175] on span "aglomerācija" at bounding box center [328, 179] width 38 height 9
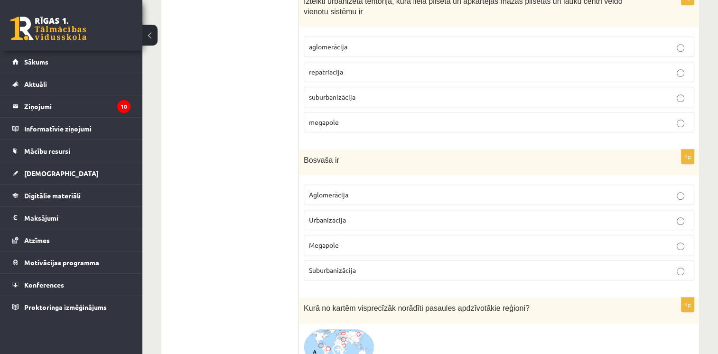
scroll to position [4299, 0]
drag, startPoint x: 301, startPoint y: 131, endPoint x: 368, endPoint y: 249, distance: 135.9
click at [368, 249] on div "1p Bosvaša ir Aglomerācija Urbanizācija Megapole Suburbanizācija" at bounding box center [499, 218] width 400 height 139
drag, startPoint x: 368, startPoint y: 249, endPoint x: 321, endPoint y: 130, distance: 127.5
click at [319, 156] on span "Bosvaša ir" at bounding box center [322, 160] width 36 height 8
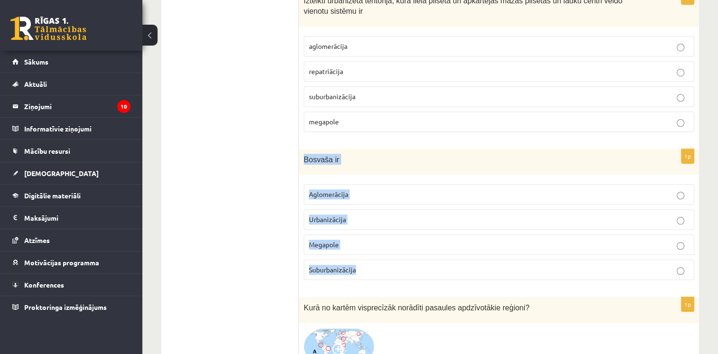
drag, startPoint x: 302, startPoint y: 130, endPoint x: 380, endPoint y: 248, distance: 141.4
click at [380, 248] on div "1p Bosvaša ir Aglomerācija Urbanizācija Megapole Suburbanizācija" at bounding box center [499, 218] width 400 height 139
drag, startPoint x: 380, startPoint y: 248, endPoint x: 317, endPoint y: 136, distance: 128.9
click at [343, 240] on p "Megapole" at bounding box center [499, 245] width 380 height 10
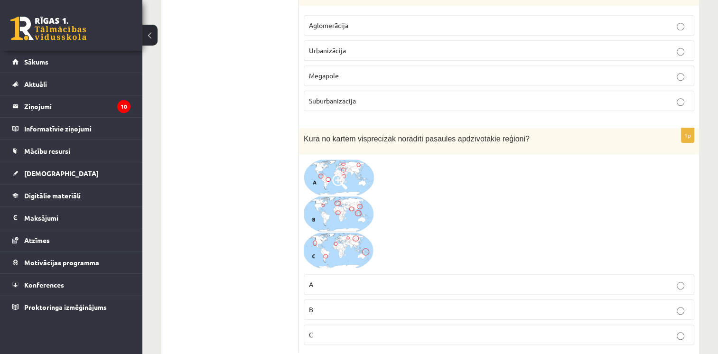
scroll to position [4469, 0]
click at [332, 303] on p "B" at bounding box center [499, 308] width 380 height 10
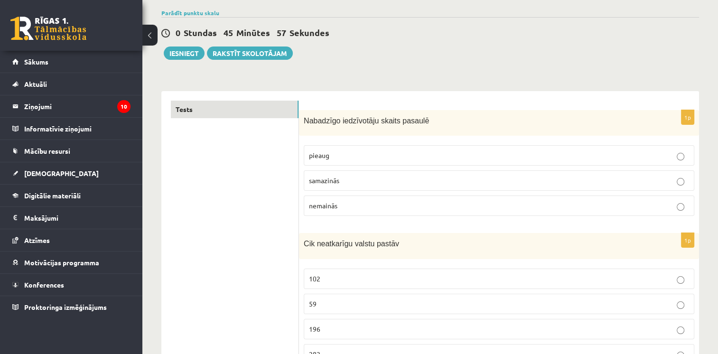
scroll to position [72, 0]
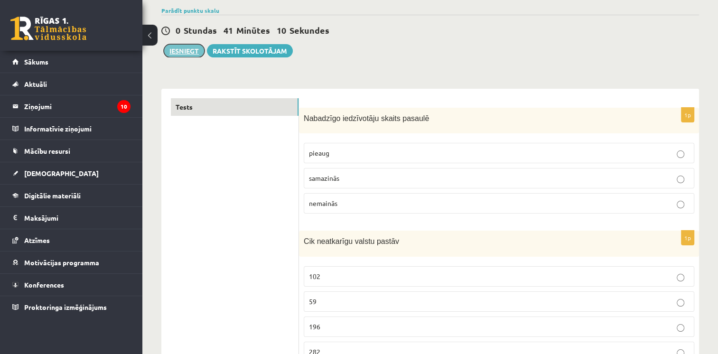
click at [189, 54] on button "Iesniegt" at bounding box center [184, 50] width 41 height 13
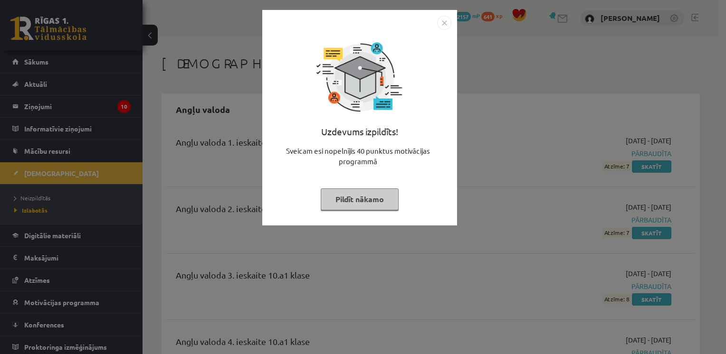
click at [370, 200] on button "Pildīt nākamo" at bounding box center [360, 200] width 78 height 22
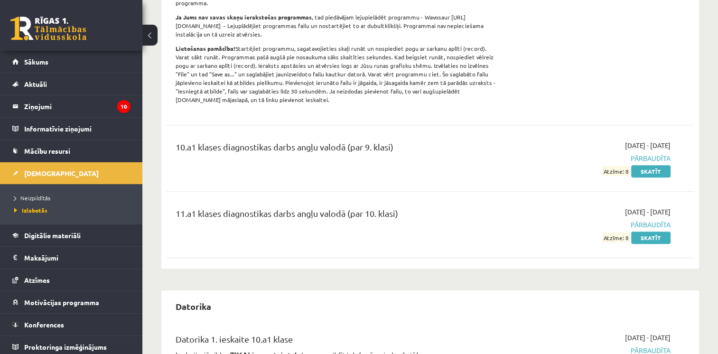
scroll to position [376, 0]
click at [40, 173] on span "[DEMOGRAPHIC_DATA]" at bounding box center [61, 173] width 75 height 9
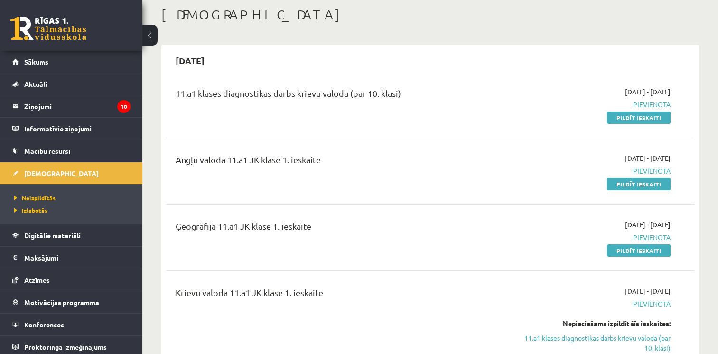
scroll to position [43, 0]
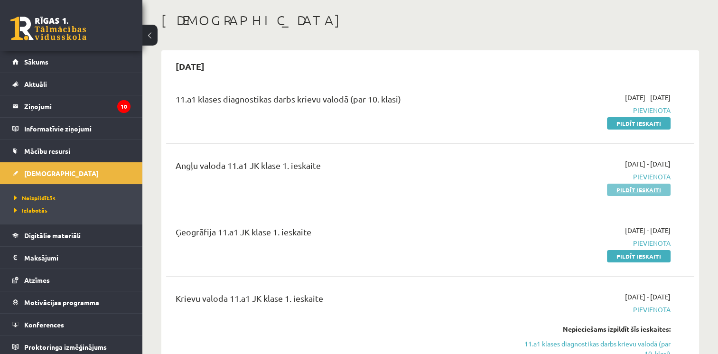
click at [619, 191] on link "Pildīt ieskaiti" at bounding box center [639, 190] width 64 height 12
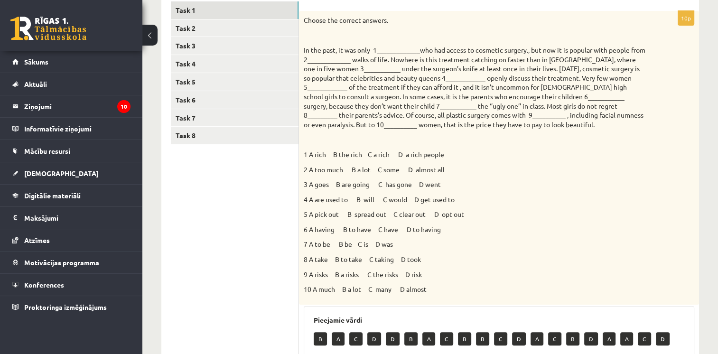
scroll to position [165, 0]
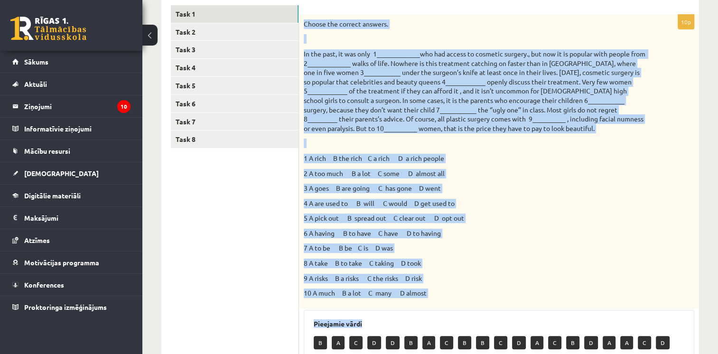
drag, startPoint x: 302, startPoint y: 24, endPoint x: 467, endPoint y: 314, distance: 334.1
click at [467, 314] on div "10p Choose the correct answers. 1 A rich B the rich C a rich D a rich people 2 …" at bounding box center [499, 297] width 400 height 564
drag, startPoint x: 467, startPoint y: 314, endPoint x: 443, endPoint y: 307, distance: 24.8
click at [443, 307] on div "Choose the correct answers. 1 A rich B the rich C a rich D a rich people 2 A to…" at bounding box center [499, 162] width 400 height 294
click at [456, 252] on p "7 A to be B be C is D was" at bounding box center [475, 248] width 343 height 9
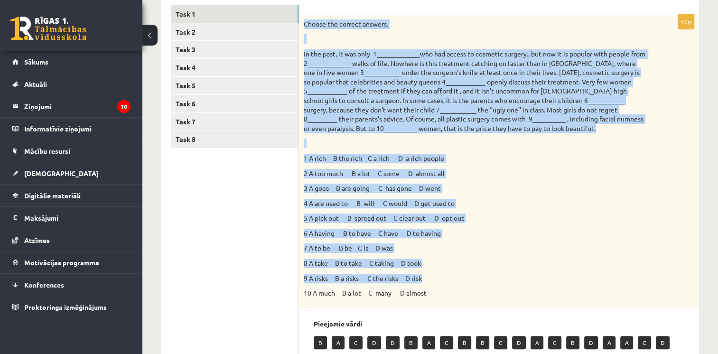
drag, startPoint x: 302, startPoint y: 20, endPoint x: 444, endPoint y: 271, distance: 288.4
click at [444, 271] on div "Choose the correct answers. 1 A rich B the rich C a rich D a rich people 2 A to…" at bounding box center [499, 162] width 400 height 294
drag, startPoint x: 444, startPoint y: 271, endPoint x: 491, endPoint y: 150, distance: 129.9
click at [491, 150] on div "Choose the correct answers. 1 A rich B the rich C a rich D a rich people 2 A to…" at bounding box center [499, 162] width 400 height 294
click at [381, 28] on p "Choose the correct answers." at bounding box center [475, 23] width 343 height 9
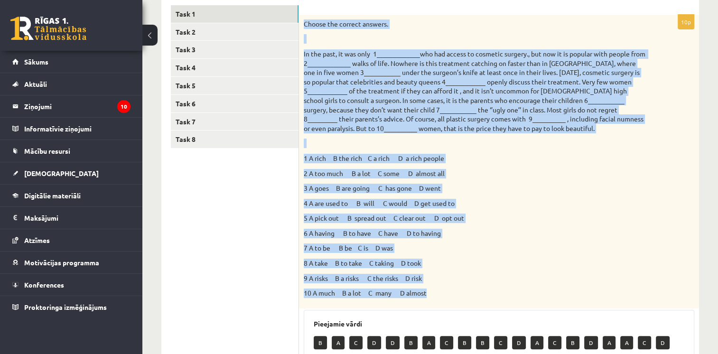
drag, startPoint x: 303, startPoint y: 20, endPoint x: 437, endPoint y: 299, distance: 309.4
click at [437, 299] on div "Choose the correct answers. 1 A rich B the rich C a rich D a rich people 2 A to…" at bounding box center [499, 162] width 400 height 294
copy div "Choose the correct answers. In the past, it was only 1_____________who had acce…"
click at [493, 154] on p "1 A rich B the rich C a rich D a rich people" at bounding box center [475, 158] width 343 height 9
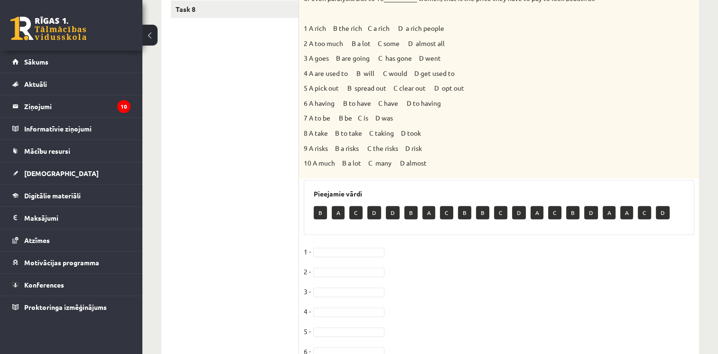
scroll to position [296, 0]
click at [349, 257] on fieldset "1 - 2 - 3 - 4 - 5 - 6 - 7 - 8 - 9 - 10 -" at bounding box center [499, 343] width 391 height 199
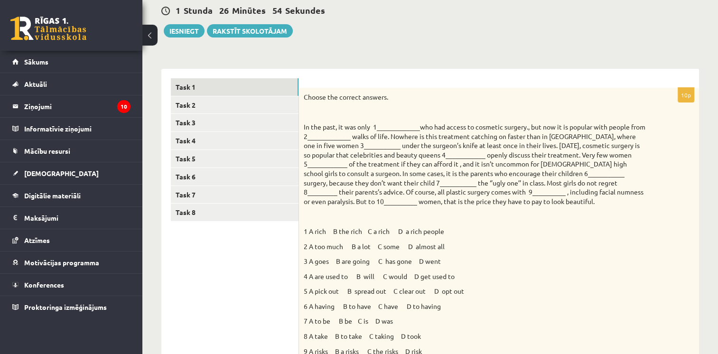
scroll to position [89, 0]
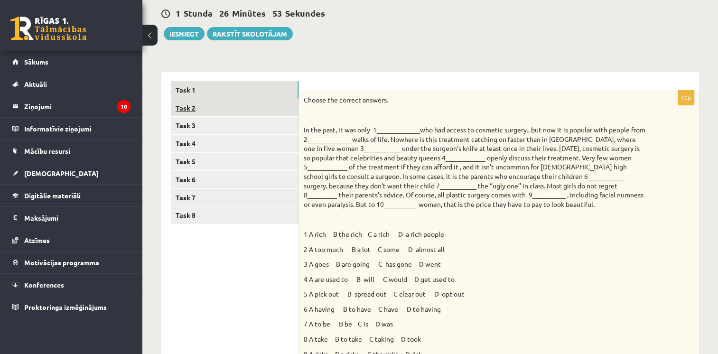
click at [211, 107] on link "Task 2" at bounding box center [235, 108] width 128 height 18
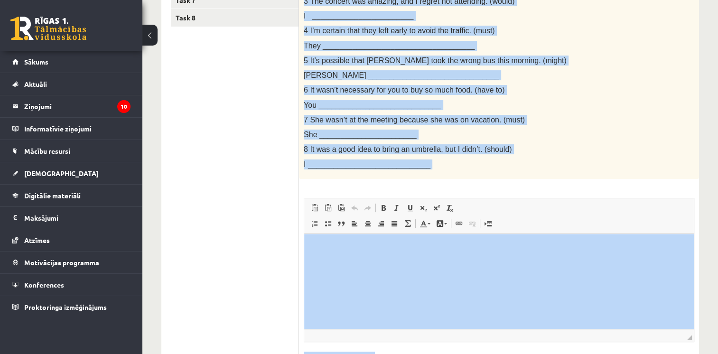
scroll to position [355, 0]
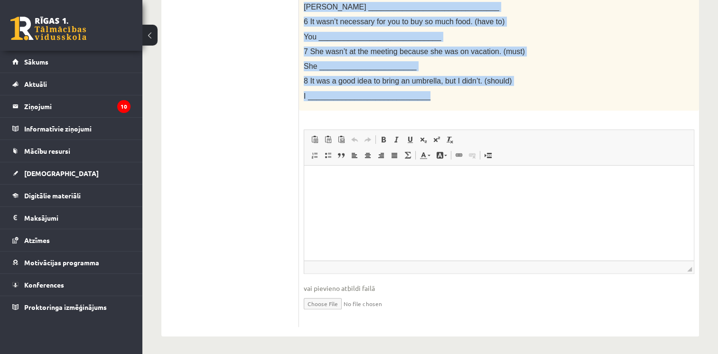
drag, startPoint x: 302, startPoint y: 75, endPoint x: 466, endPoint y: 108, distance: 166.7
drag, startPoint x: 466, startPoint y: 108, endPoint x: 387, endPoint y: 47, distance: 99.2
copy div "Rewrite the second sentence so that it has a similar meaning to the first sente…"
click at [535, 50] on p "7 She wasn’t at the meeting because she was on vacation. (must)" at bounding box center [475, 52] width 343 height 10
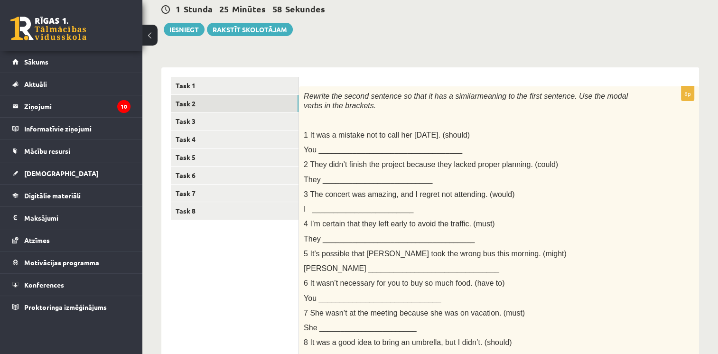
scroll to position [114, 0]
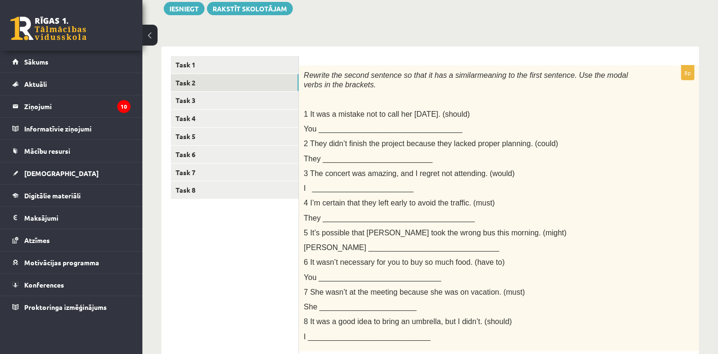
click at [382, 127] on span "You __________________________________" at bounding box center [383, 129] width 159 height 8
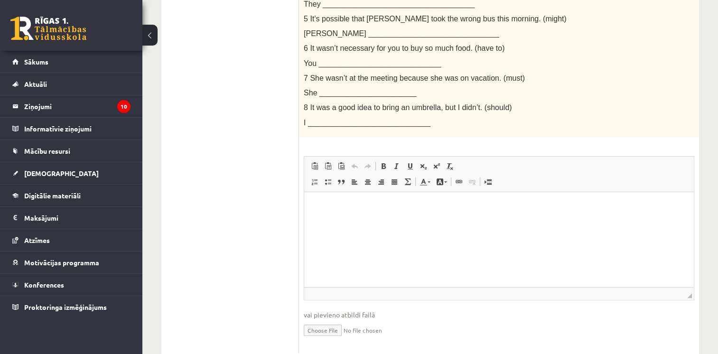
scroll to position [355, 0]
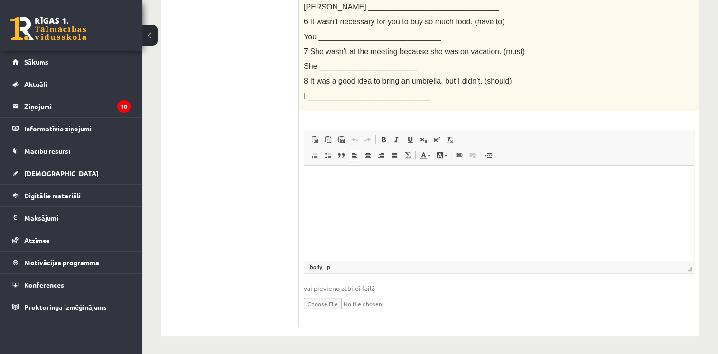
click at [330, 171] on html at bounding box center [499, 179] width 390 height 29
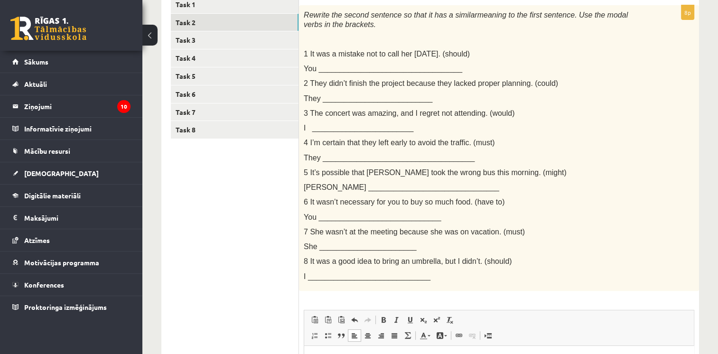
scroll to position [99, 0]
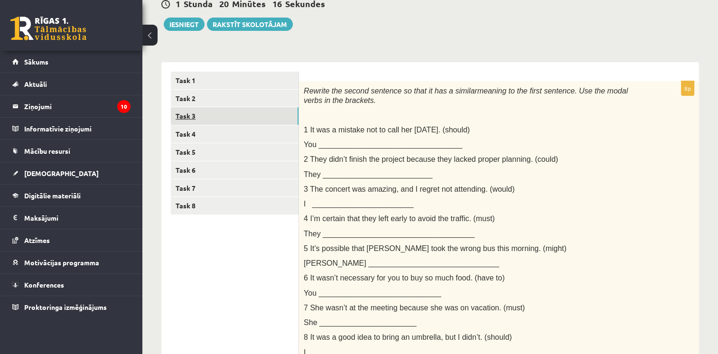
click at [190, 113] on link "Task 3" at bounding box center [235, 116] width 128 height 18
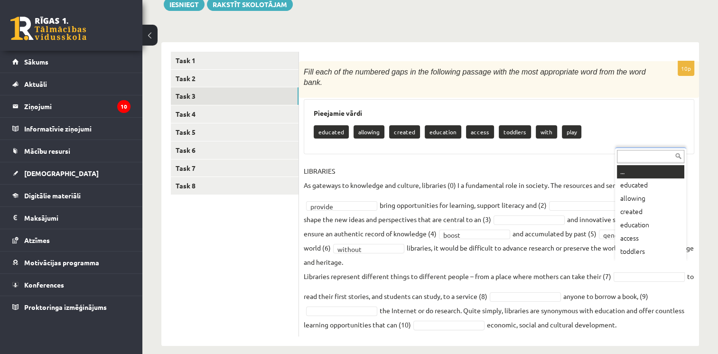
scroll to position [11, 0]
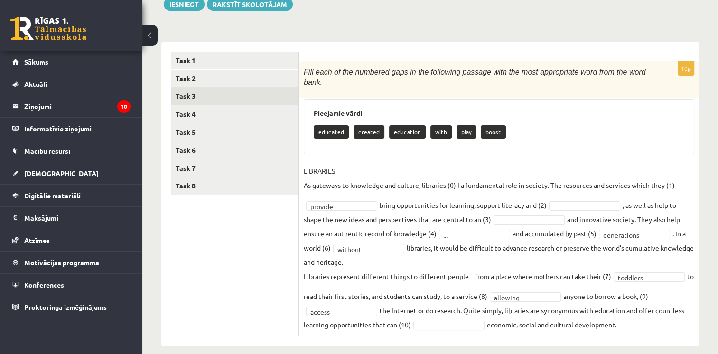
click at [450, 309] on fieldset "**********" at bounding box center [499, 248] width 391 height 168
click at [585, 200] on fieldset "**********" at bounding box center [499, 248] width 391 height 168
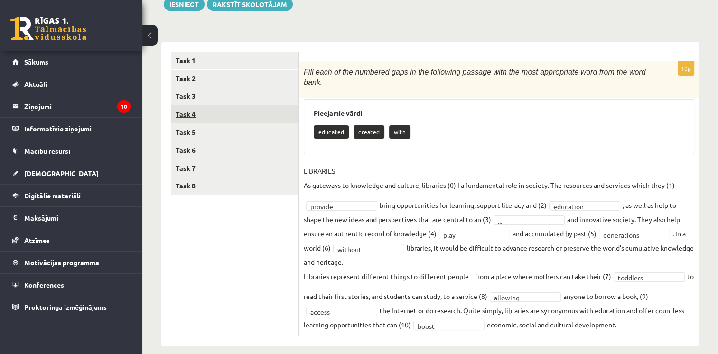
click at [219, 113] on link "Task 4" at bounding box center [235, 114] width 128 height 18
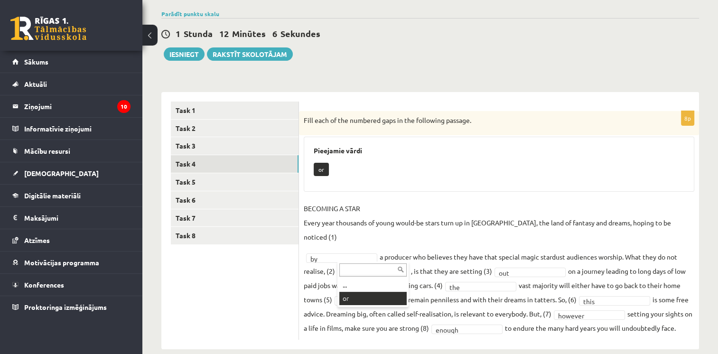
scroll to position [47, 0]
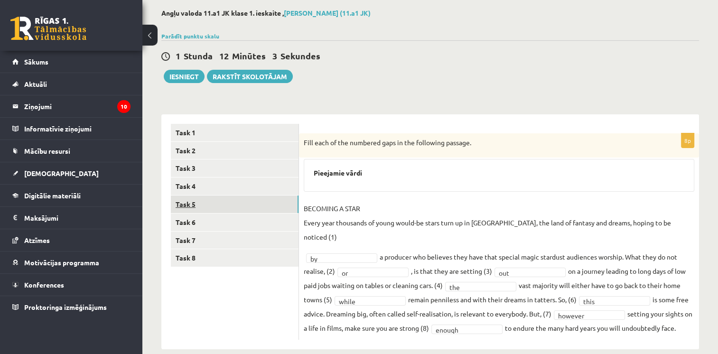
click at [199, 204] on link "Task 5" at bounding box center [235, 205] width 128 height 18
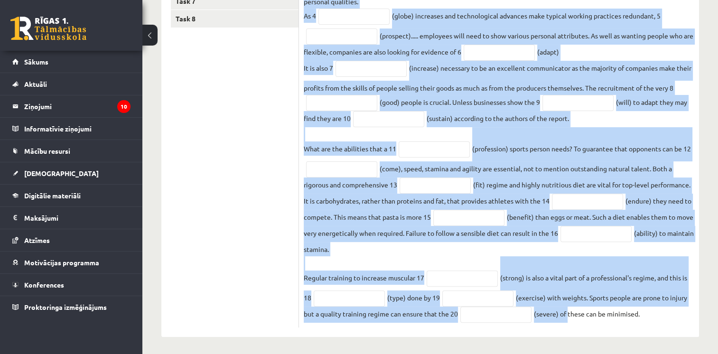
scroll to position [288, 0]
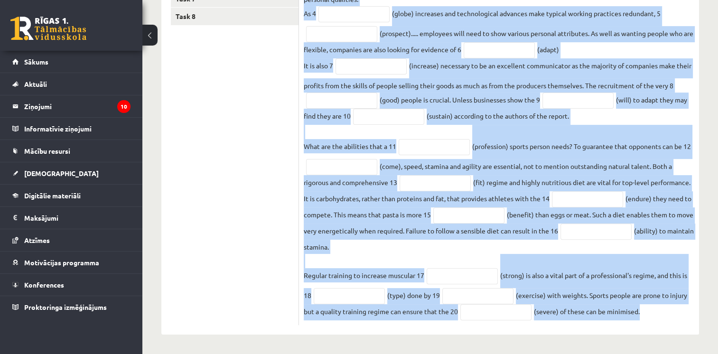
drag, startPoint x: 302, startPoint y: 142, endPoint x: 698, endPoint y: 323, distance: 435.8
click at [698, 323] on div "20p Use the word in brackets to form a word that fits the gap. The economy of t…" at bounding box center [499, 109] width 400 height 434
click at [543, 274] on fieldset "The economy of the 21st century is based on skills and 1 (know) according to a …" at bounding box center [499, 122] width 391 height 395
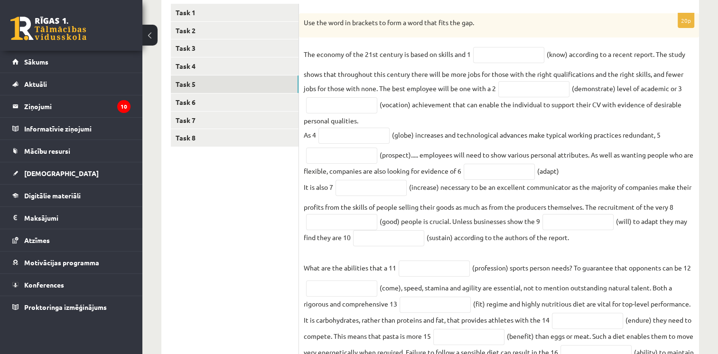
scroll to position [113, 0]
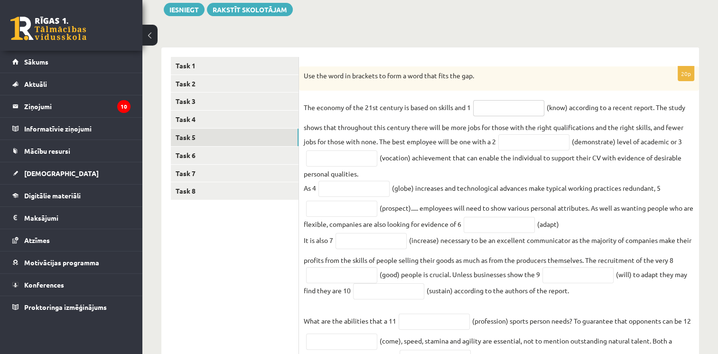
click at [503, 115] on input "text" at bounding box center [508, 108] width 71 height 16
type input "*********"
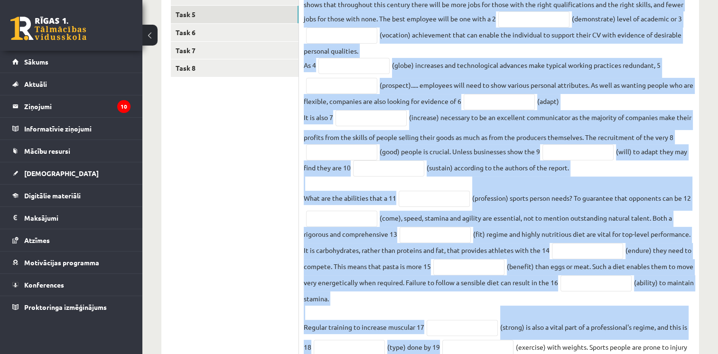
scroll to position [288, 0]
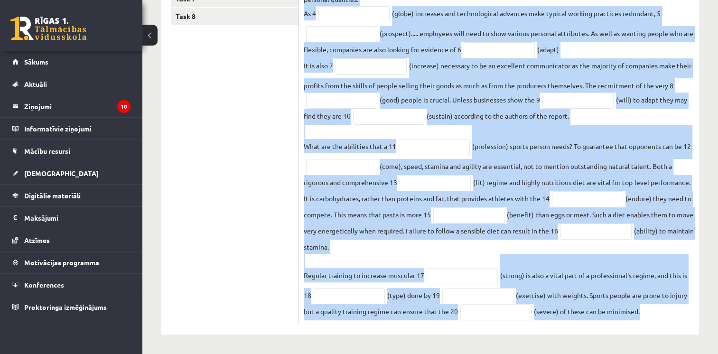
drag, startPoint x: 302, startPoint y: 72, endPoint x: 647, endPoint y: 315, distance: 421.4
click at [647, 315] on div "20p Use the word in brackets to form a word that fits the gap. The economy of t…" at bounding box center [499, 109] width 400 height 434
copy div "Use the word in brackets to form a word that fits the gap. The economy of the 2…"
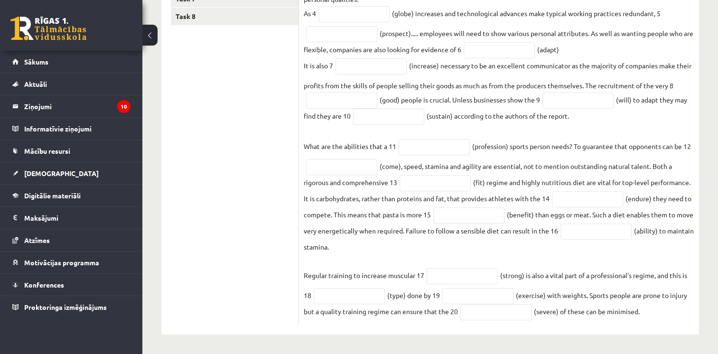
click at [297, 110] on ul "Task 1 Task 2 Task 3 Task 4 Task 5 Task 6 Task 7 Task 8" at bounding box center [235, 103] width 128 height 443
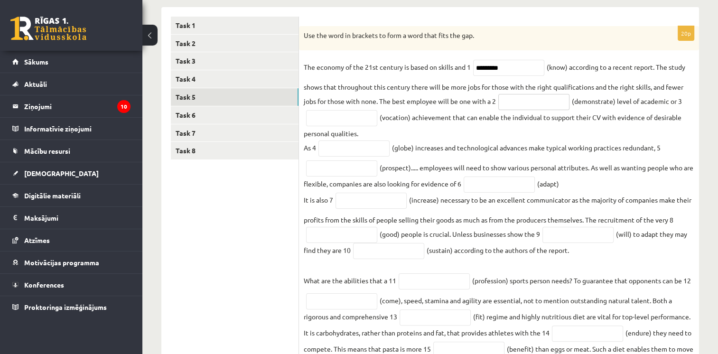
click at [521, 102] on input "text" at bounding box center [534, 102] width 71 height 16
type input "**********"
click at [329, 117] on input "text" at bounding box center [341, 118] width 71 height 16
type input "**********"
click at [336, 155] on input "text" at bounding box center [354, 149] width 71 height 16
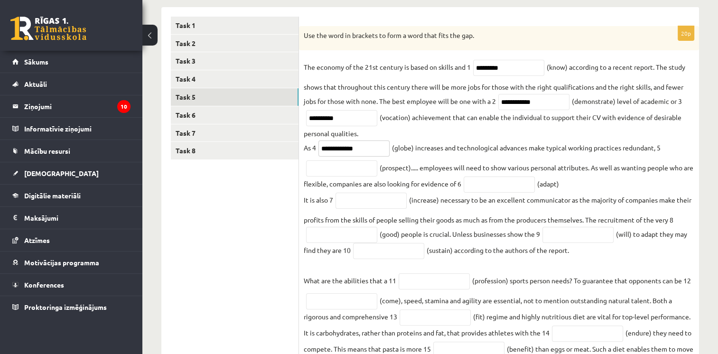
type input "**********"
click at [313, 175] on input "text" at bounding box center [341, 168] width 71 height 16
type input "**********"
click at [362, 194] on input "text" at bounding box center [371, 201] width 71 height 16
click at [523, 185] on input "text" at bounding box center [499, 185] width 71 height 16
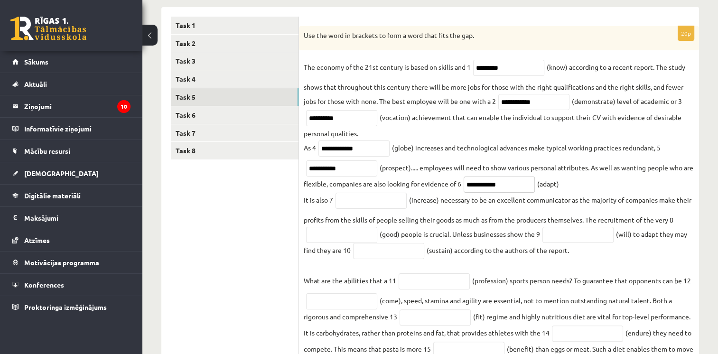
type input "**********"
click at [359, 209] on input "text" at bounding box center [371, 201] width 71 height 16
type input "**********"
click at [354, 234] on input "text" at bounding box center [341, 235] width 71 height 16
type input "****"
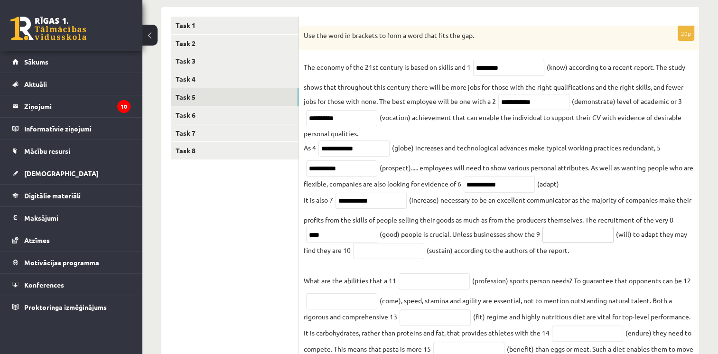
click at [579, 242] on input "text" at bounding box center [578, 235] width 71 height 16
type input "**********"
click at [379, 249] on input "text" at bounding box center [388, 251] width 71 height 16
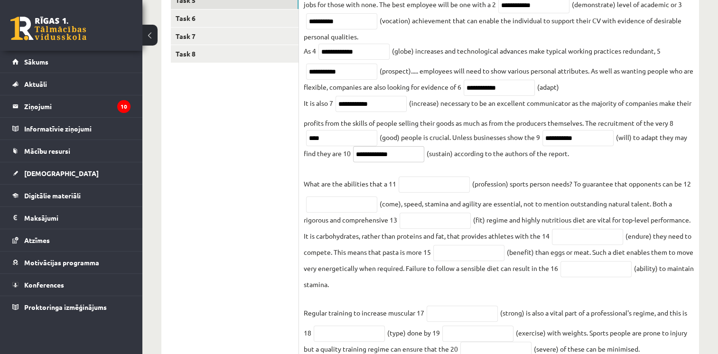
scroll to position [251, 0]
type input "**********"
click at [450, 185] on input "text" at bounding box center [434, 184] width 71 height 16
type input "**********"
click at [344, 205] on input "text" at bounding box center [341, 204] width 71 height 16
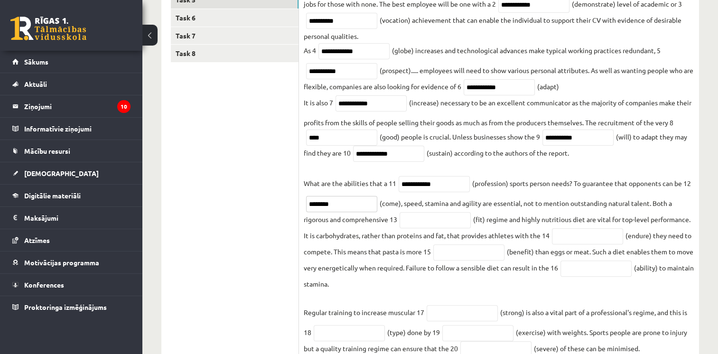
type input "********"
click at [415, 223] on input "text" at bounding box center [435, 220] width 71 height 16
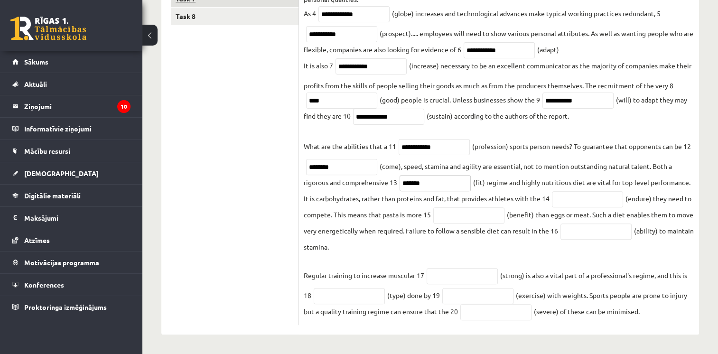
type input "*******"
click at [575, 198] on input "text" at bounding box center [587, 199] width 71 height 16
type input "*********"
click at [480, 222] on input "text" at bounding box center [469, 216] width 71 height 16
type input "**********"
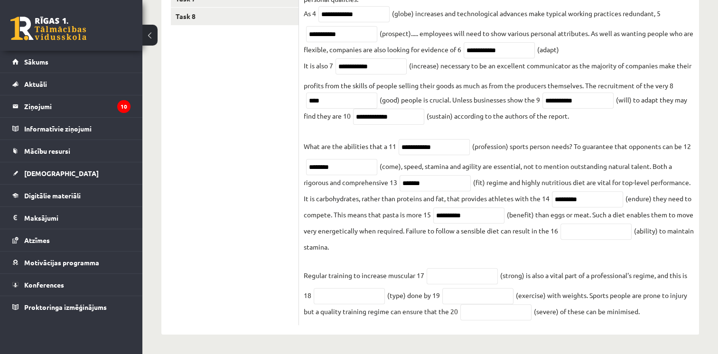
click at [429, 163] on fieldset "**********" at bounding box center [499, 122] width 391 height 395
click at [598, 232] on input "text" at bounding box center [596, 232] width 71 height 16
type input "*********"
click at [122, 8] on div "0 Dāvanas 2157 mP 641 xp" at bounding box center [71, 25] width 142 height 51
click at [470, 278] on input "text" at bounding box center [462, 276] width 71 height 16
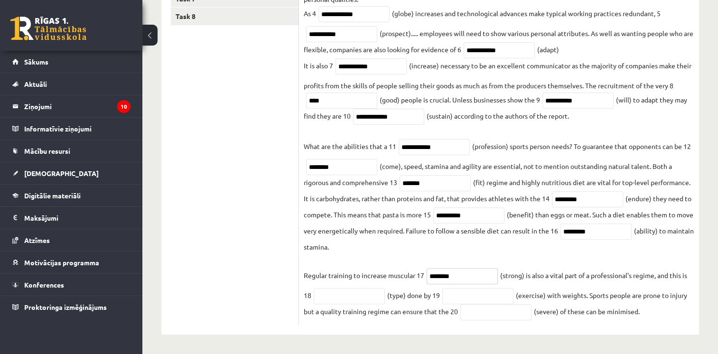
click at [444, 277] on input "********" at bounding box center [462, 276] width 71 height 16
click at [459, 281] on input "********" at bounding box center [462, 276] width 71 height 16
type input "********"
click at [362, 295] on input "text" at bounding box center [349, 296] width 71 height 16
type input "*********"
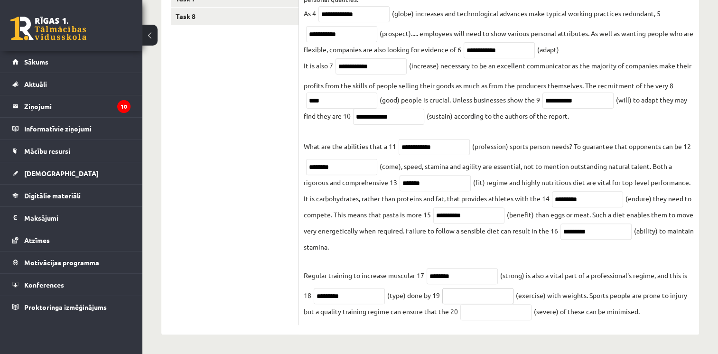
click at [471, 297] on input "text" at bounding box center [478, 296] width 71 height 16
click at [471, 296] on input "**********" at bounding box center [478, 296] width 71 height 16
click at [458, 295] on input "**********" at bounding box center [478, 296] width 71 height 16
type input "**********"
click at [481, 310] on input "text" at bounding box center [496, 312] width 71 height 16
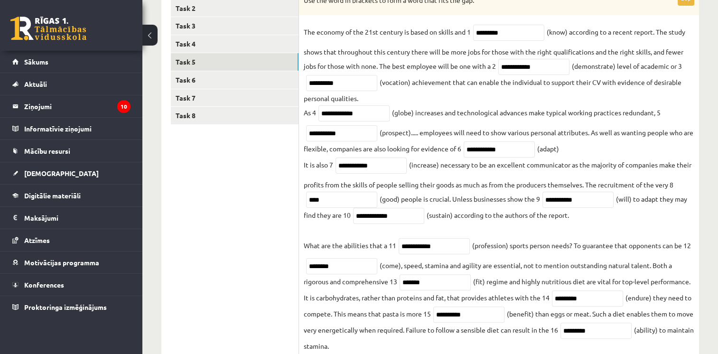
scroll to position [160, 0]
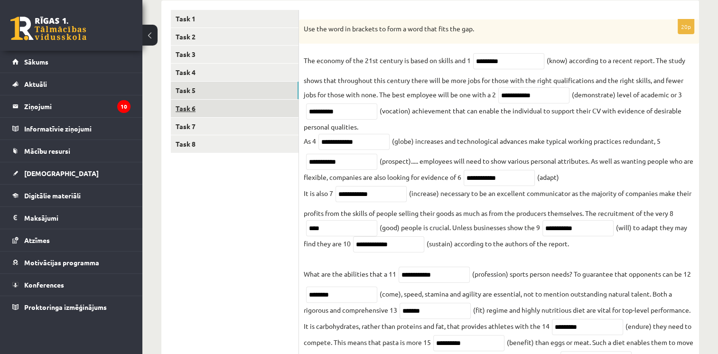
type input "********"
click at [218, 110] on link "Task 6" at bounding box center [235, 109] width 128 height 18
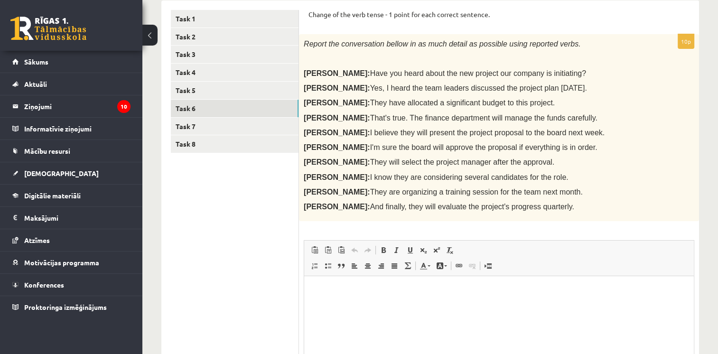
scroll to position [142, 0]
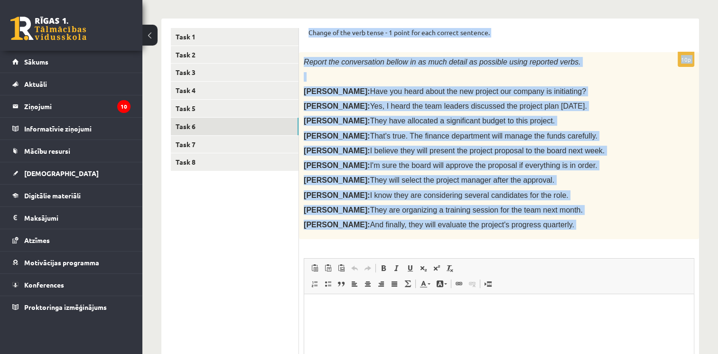
drag, startPoint x: 308, startPoint y: 28, endPoint x: 570, endPoint y: 244, distance: 339.0
click at [570, 244] on form "Change of the verb tense - 1 point for each correct sentence. 10p Report the co…" at bounding box center [499, 242] width 381 height 428
copy form "Change of the verb tense - 1 point for each correct sentence. 10p Report the co…"
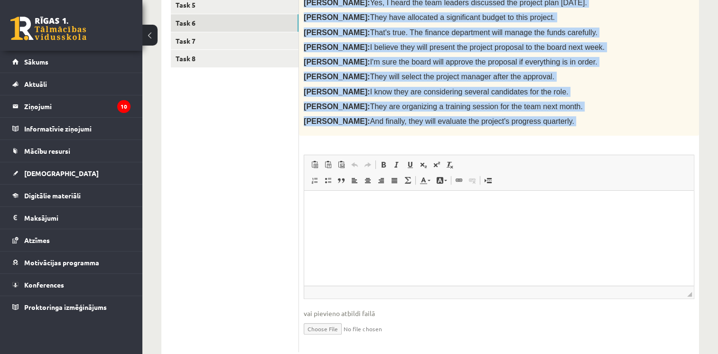
scroll to position [272, 0]
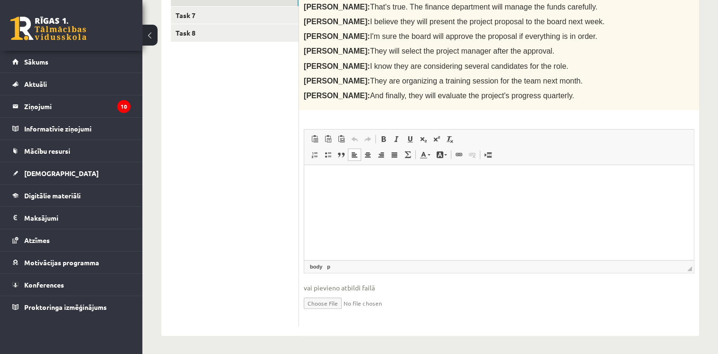
click at [320, 170] on html at bounding box center [499, 179] width 390 height 29
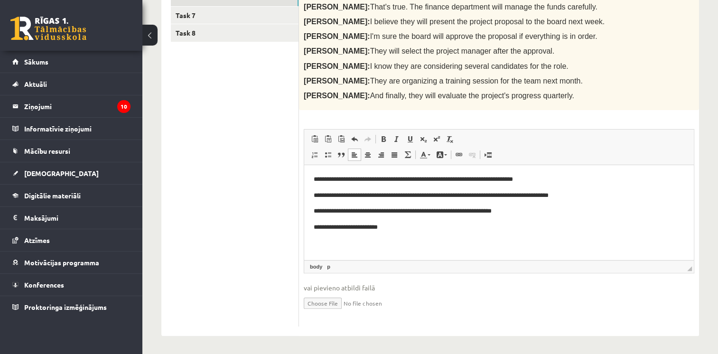
click at [320, 170] on html "**********" at bounding box center [499, 203] width 390 height 77
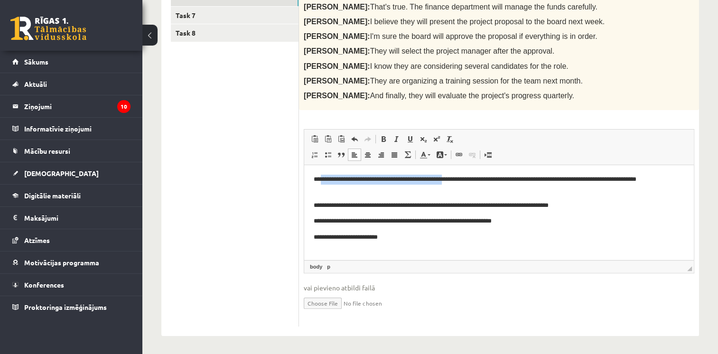
drag, startPoint x: 466, startPoint y: 178, endPoint x: 320, endPoint y: 181, distance: 146.8
click at [320, 181] on p "**********" at bounding box center [499, 185] width 371 height 20
click at [409, 204] on span "Copy" at bounding box center [413, 203] width 29 height 14
copy p "**********"
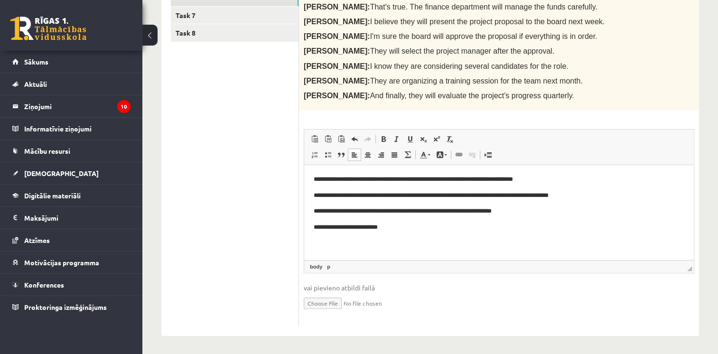
click at [392, 229] on p "**********" at bounding box center [499, 228] width 371 height 10
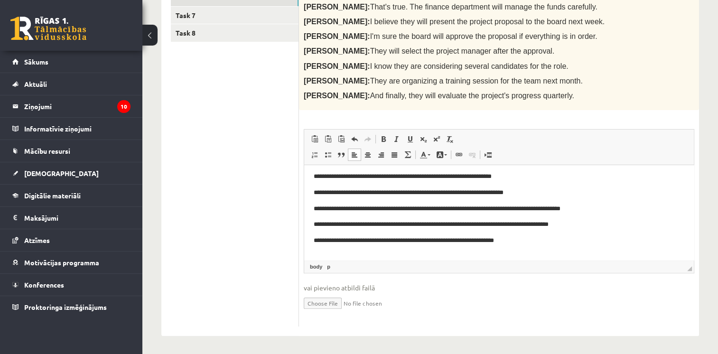
scroll to position [35, 0]
click at [330, 242] on p "**********" at bounding box center [496, 241] width 364 height 10
click at [326, 255] on p "**" at bounding box center [496, 257] width 364 height 10
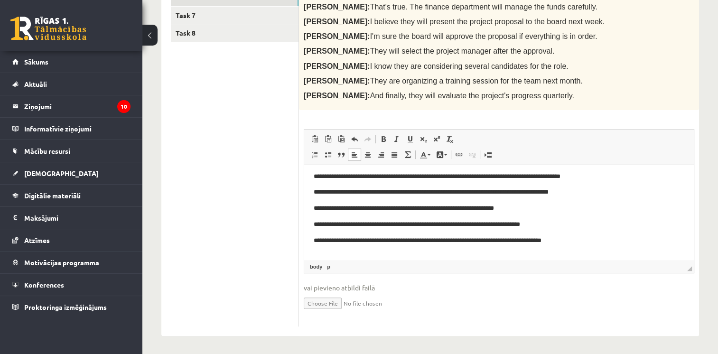
scroll to position [67, 0]
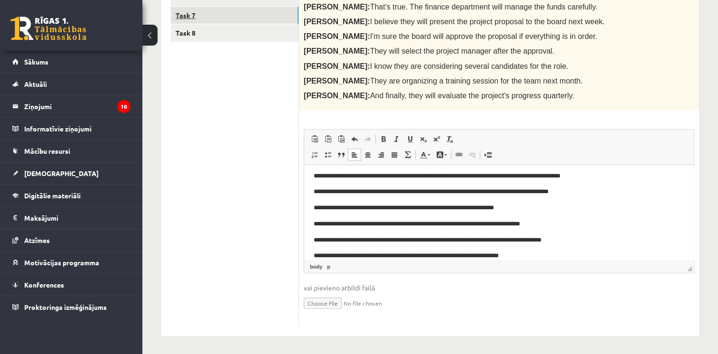
click at [249, 18] on link "Task 7" at bounding box center [235, 16] width 128 height 18
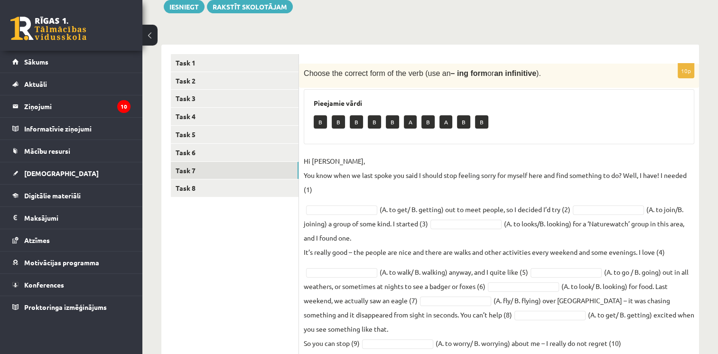
scroll to position [117, 0]
click at [354, 214] on fieldset "Hi Caroline, You know when we last spoke you said I should stop feeling sorry f…" at bounding box center [499, 268] width 391 height 231
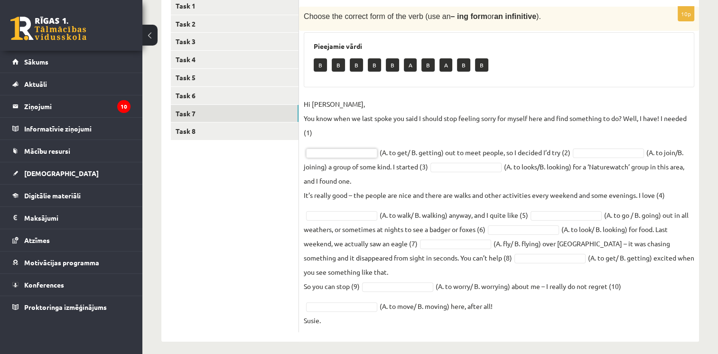
scroll to position [180, 0]
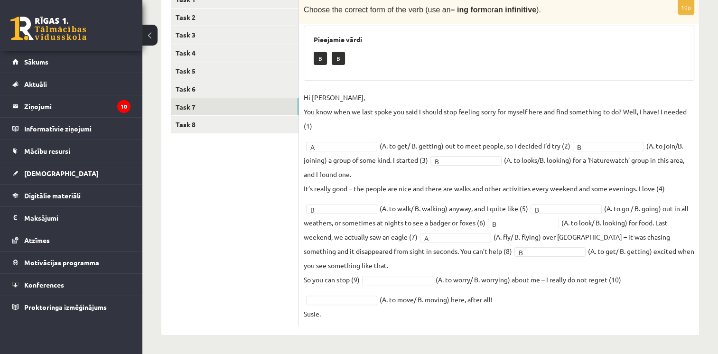
click at [378, 282] on fieldset "Hi Caroline, You know when we last spoke you said I should stop feeling sorry f…" at bounding box center [499, 205] width 391 height 231
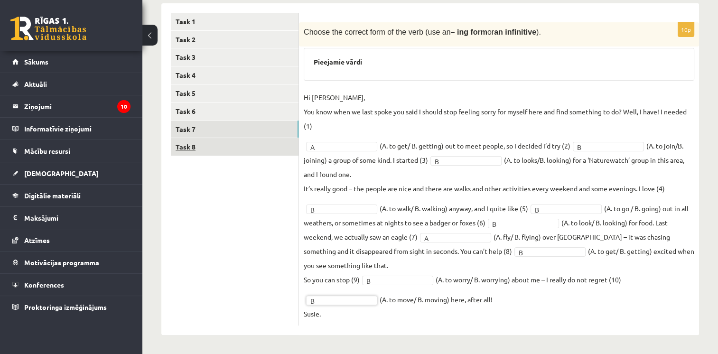
click at [197, 151] on link "Task 8" at bounding box center [235, 147] width 128 height 18
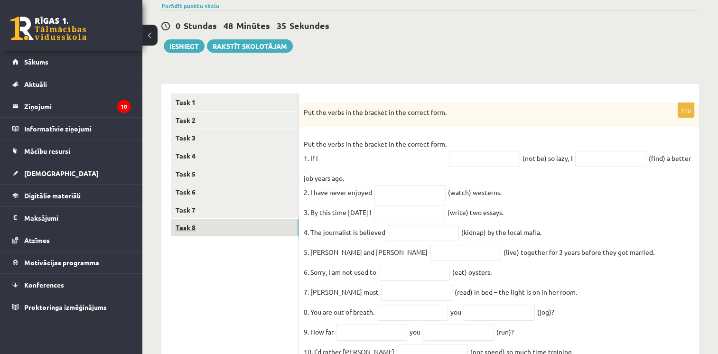
scroll to position [129, 0]
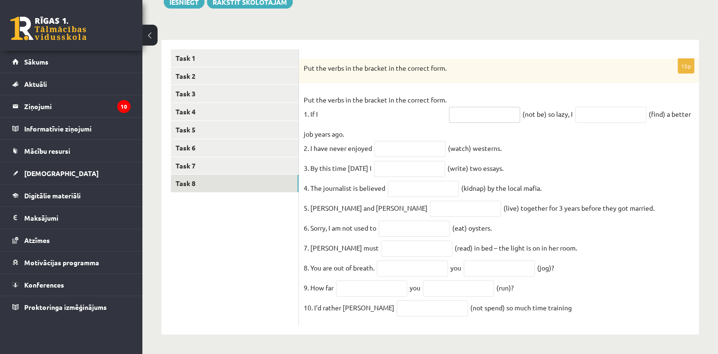
click at [462, 111] on input "text" at bounding box center [484, 115] width 71 height 16
click at [471, 82] on div "10p Put the verbs in the bracket in the correct form. Put the verbs in the brac…" at bounding box center [499, 192] width 400 height 267
click at [472, 109] on input "text" at bounding box center [484, 115] width 71 height 16
type input "******"
click at [589, 112] on input "text" at bounding box center [610, 115] width 71 height 16
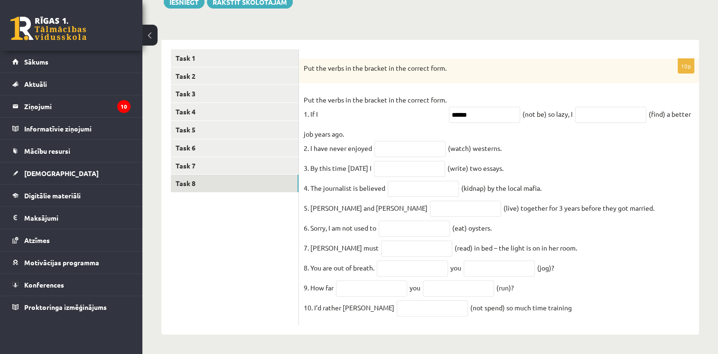
drag, startPoint x: 302, startPoint y: 93, endPoint x: 544, endPoint y: 314, distance: 327.4
click at [544, 314] on div "10p Put the verbs in the bracket in the correct form. Put the verbs in the brac…" at bounding box center [499, 192] width 400 height 267
drag, startPoint x: 544, startPoint y: 314, endPoint x: 482, endPoint y: 222, distance: 110.6
copy fieldset "Put the verbs in the bracket in the correct form. 1. If I (not be) so lazy, I (…"
click at [518, 93] on fieldset "Put the verbs in the bracket in the correct form. 1. If I ****** (not be) so la…" at bounding box center [499, 207] width 391 height 228
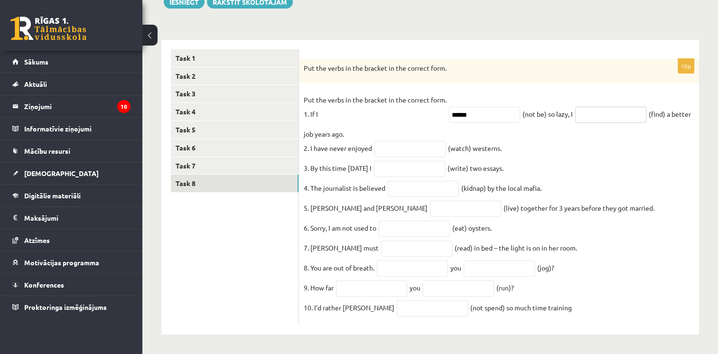
click at [599, 108] on input "text" at bounding box center [610, 115] width 71 height 16
type input "**********"
click at [412, 145] on input "text" at bounding box center [410, 149] width 71 height 16
type input "********"
click at [401, 166] on input "text" at bounding box center [409, 169] width 71 height 16
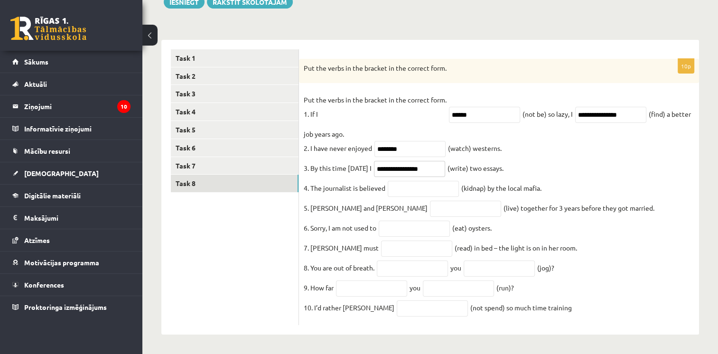
type input "**********"
click at [403, 187] on input "text" at bounding box center [423, 189] width 71 height 16
click at [416, 181] on input "**********" at bounding box center [423, 189] width 71 height 16
type input "**********"
click at [430, 204] on input "text" at bounding box center [465, 209] width 71 height 16
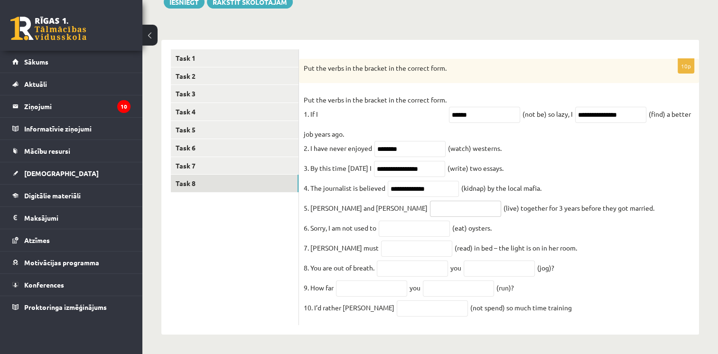
click at [430, 204] on input "text" at bounding box center [465, 209] width 71 height 16
type input "*****"
click at [411, 222] on input "text" at bounding box center [414, 229] width 71 height 16
type input "*******"
click at [381, 253] on input "text" at bounding box center [416, 249] width 71 height 16
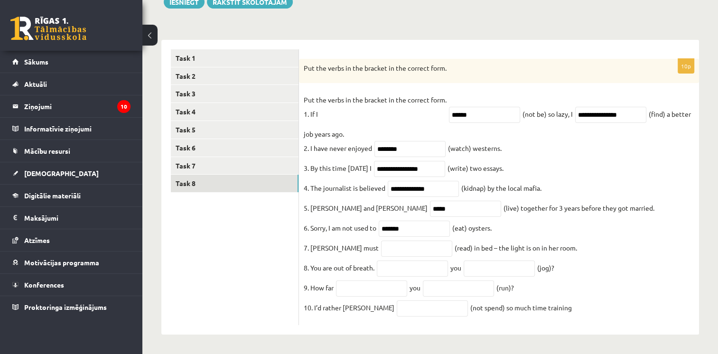
click at [129, 37] on div "0 Dāvanas 2157 mP 641 xp" at bounding box center [71, 25] width 142 height 51
click at [381, 241] on input "text" at bounding box center [416, 249] width 71 height 16
type input "**********"
click at [396, 267] on input "text" at bounding box center [412, 269] width 71 height 16
click at [398, 264] on input "text" at bounding box center [412, 269] width 71 height 16
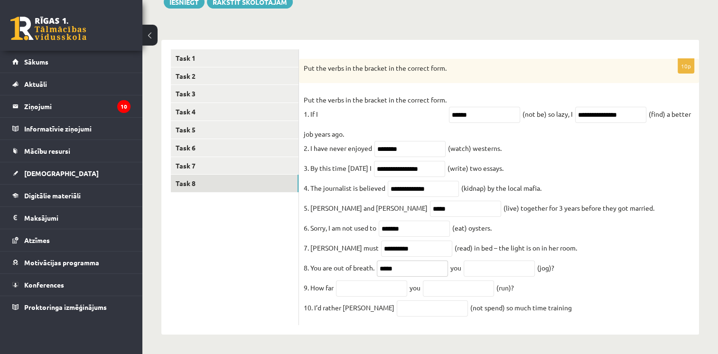
type input "****"
click at [481, 266] on input "text" at bounding box center [499, 269] width 71 height 16
type input "**********"
click at [361, 285] on input "text" at bounding box center [371, 289] width 71 height 16
type input "***"
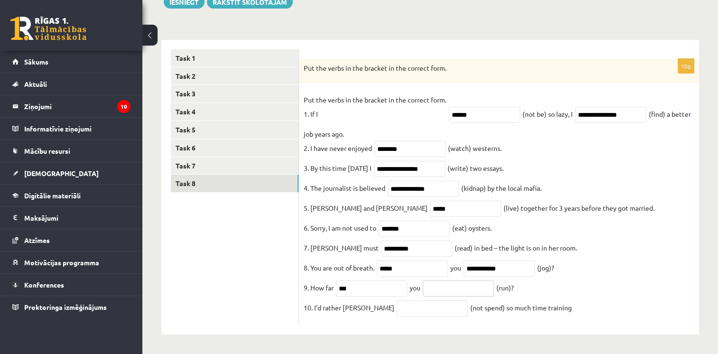
click at [464, 289] on input "text" at bounding box center [458, 289] width 71 height 16
type input "*******"
click at [397, 310] on input "text" at bounding box center [432, 309] width 71 height 16
type input "**********"
click at [291, 30] on div "**********" at bounding box center [430, 182] width 538 height 305
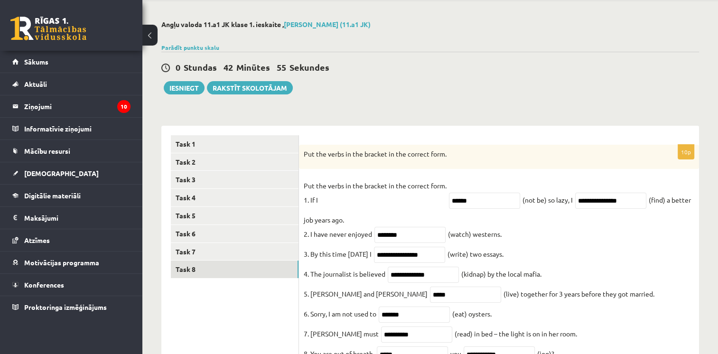
scroll to position [26, 0]
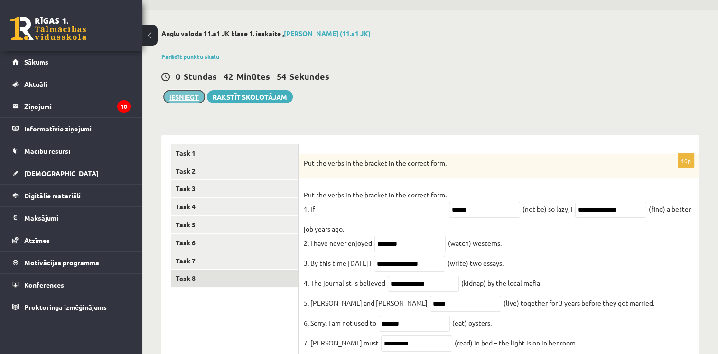
click at [189, 100] on button "Iesniegt" at bounding box center [184, 96] width 41 height 13
